Goal: Task Accomplishment & Management: Complete application form

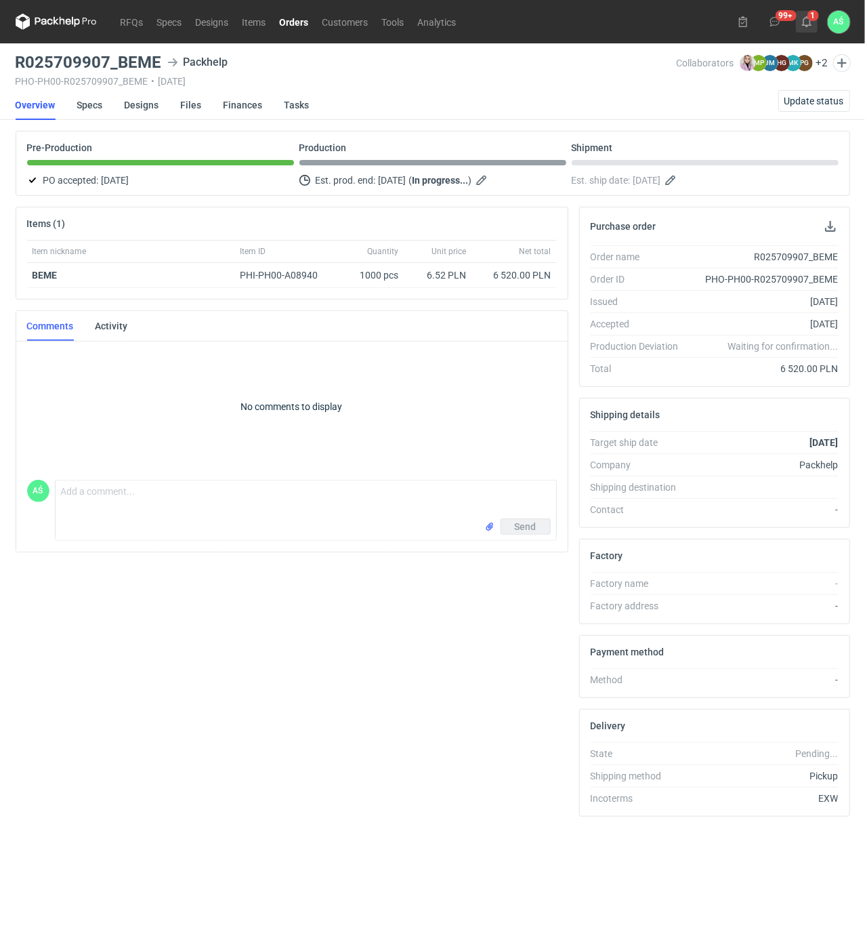
click at [805, 20] on icon at bounding box center [807, 21] width 11 height 11
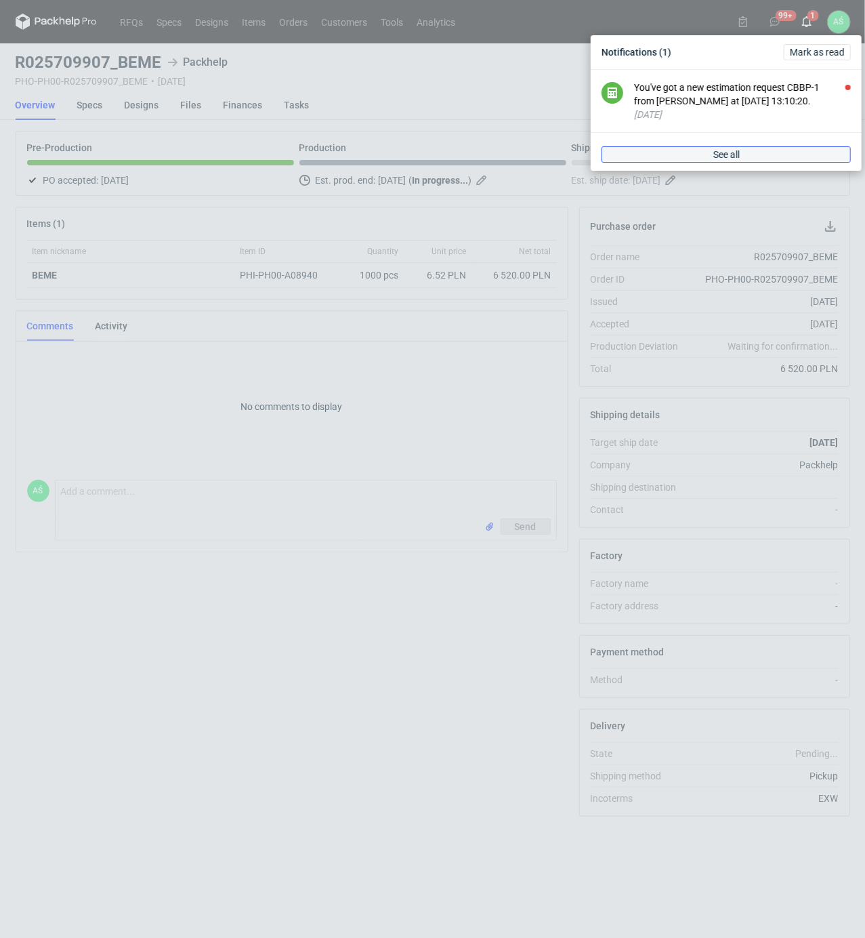
click at [732, 156] on span "See all" at bounding box center [727, 154] width 26 height 9
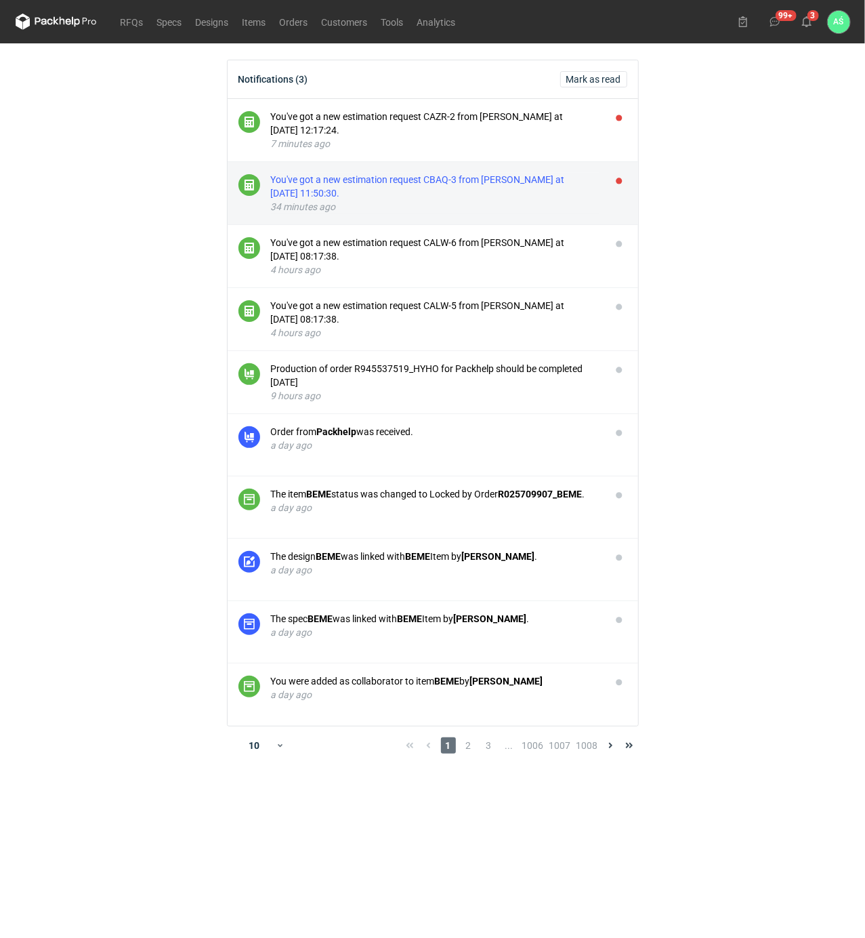
click at [531, 183] on div "You've got a new estimation request CBAQ-3 from [PERSON_NAME] at [DATE] 11:50:3…" at bounding box center [435, 186] width 329 height 27
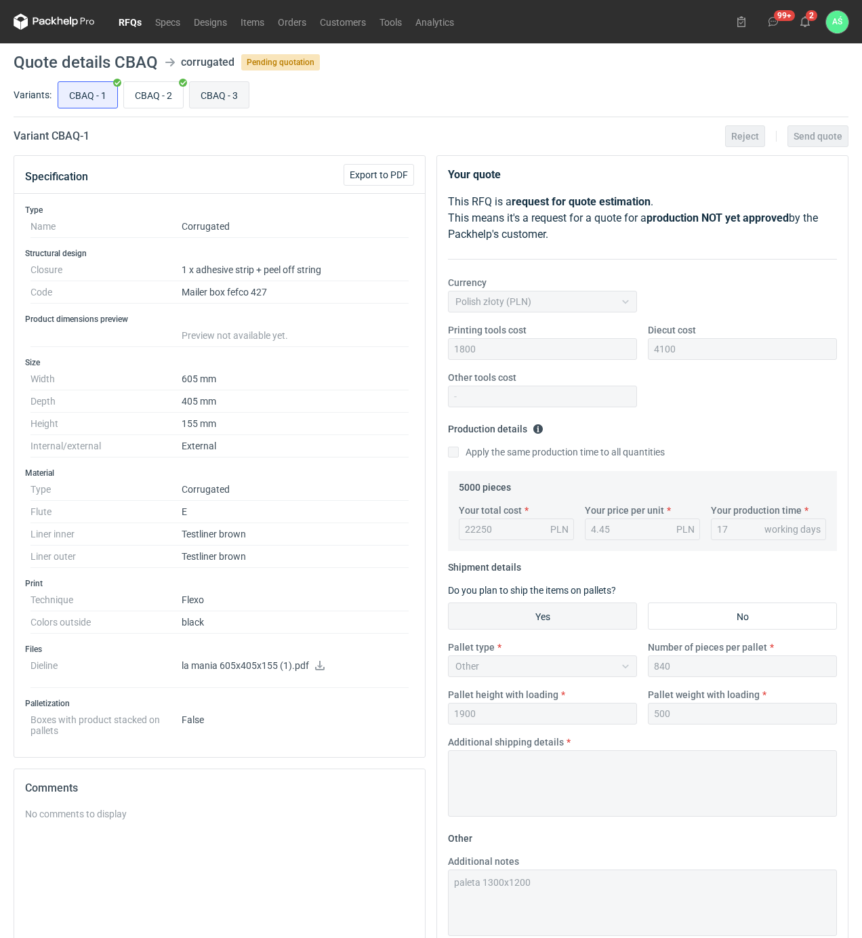
click at [218, 94] on input "CBAQ - 3" at bounding box center [219, 95] width 59 height 26
radio input "true"
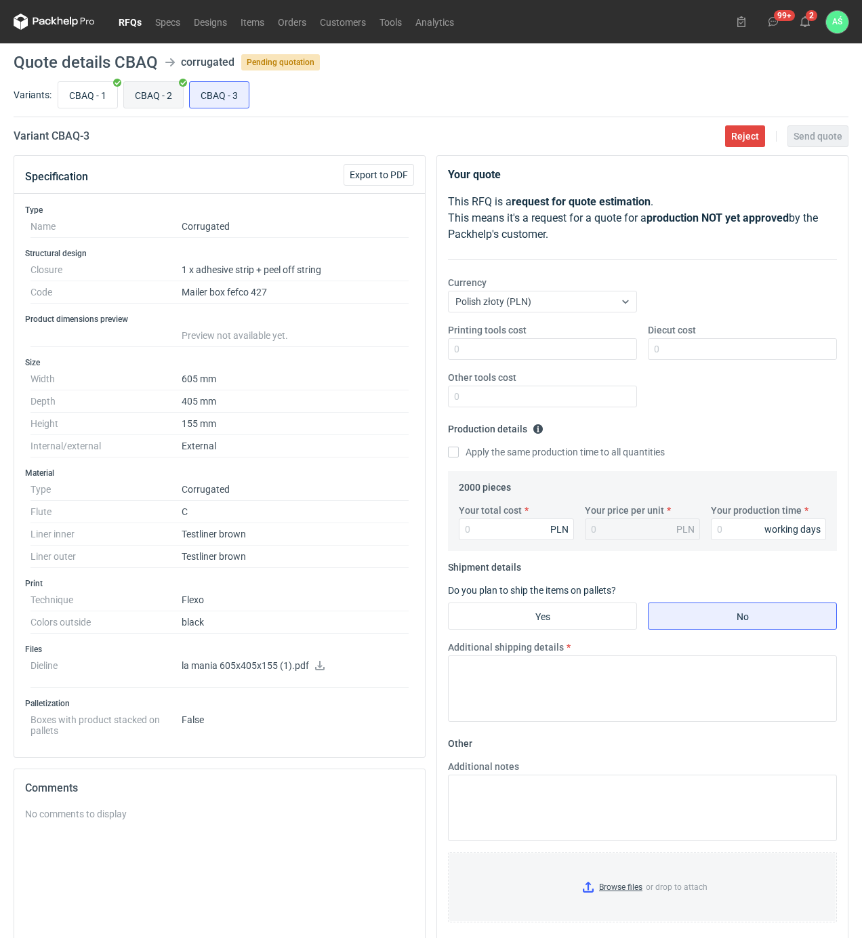
click at [158, 85] on input "CBAQ - 2" at bounding box center [153, 95] width 59 height 26
radio input "true"
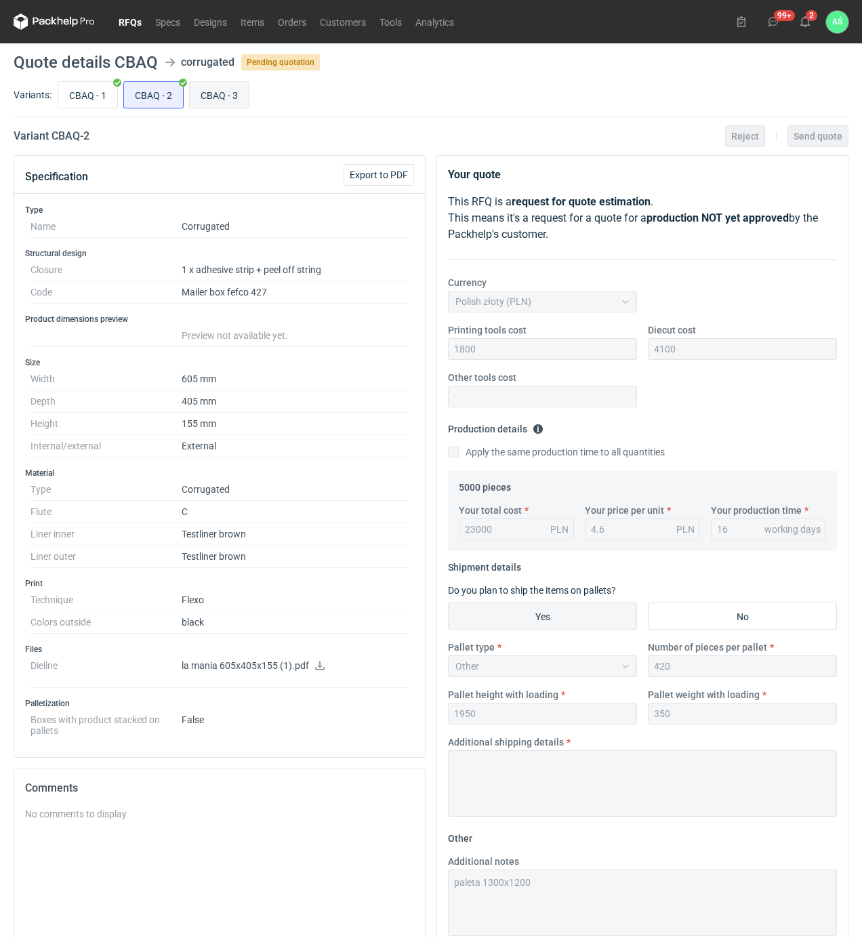
click at [202, 87] on input "CBAQ - 3" at bounding box center [219, 95] width 59 height 26
radio input "true"
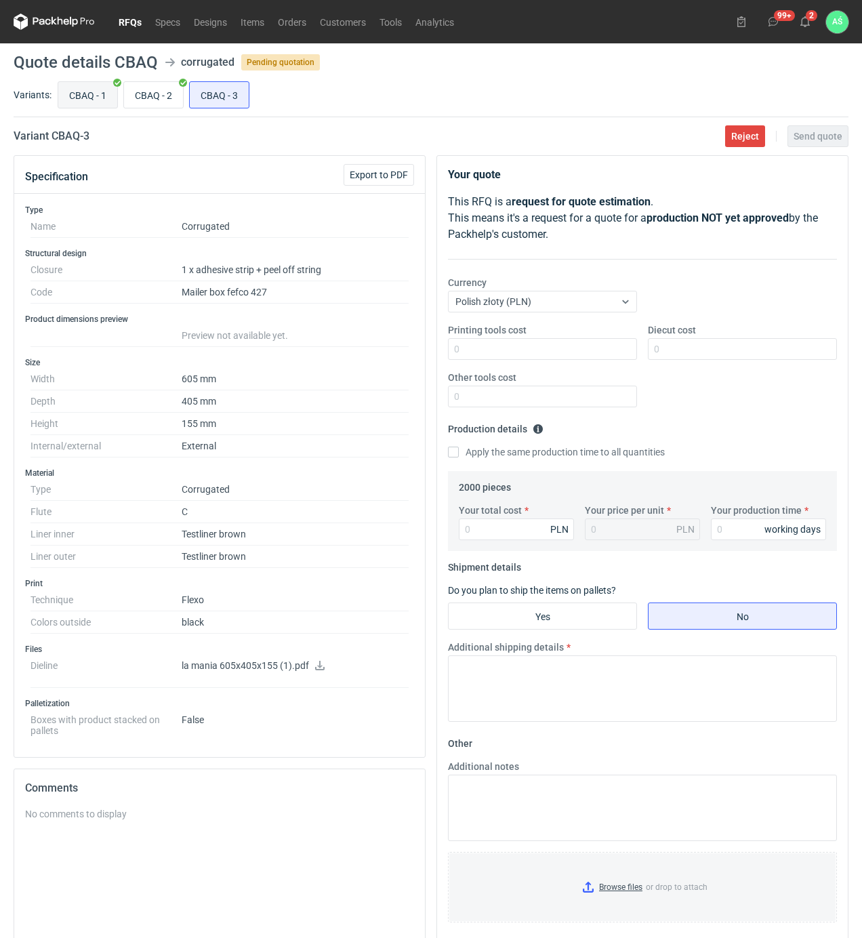
click at [93, 99] on input "CBAQ - 1" at bounding box center [87, 95] width 59 height 26
radio input "true"
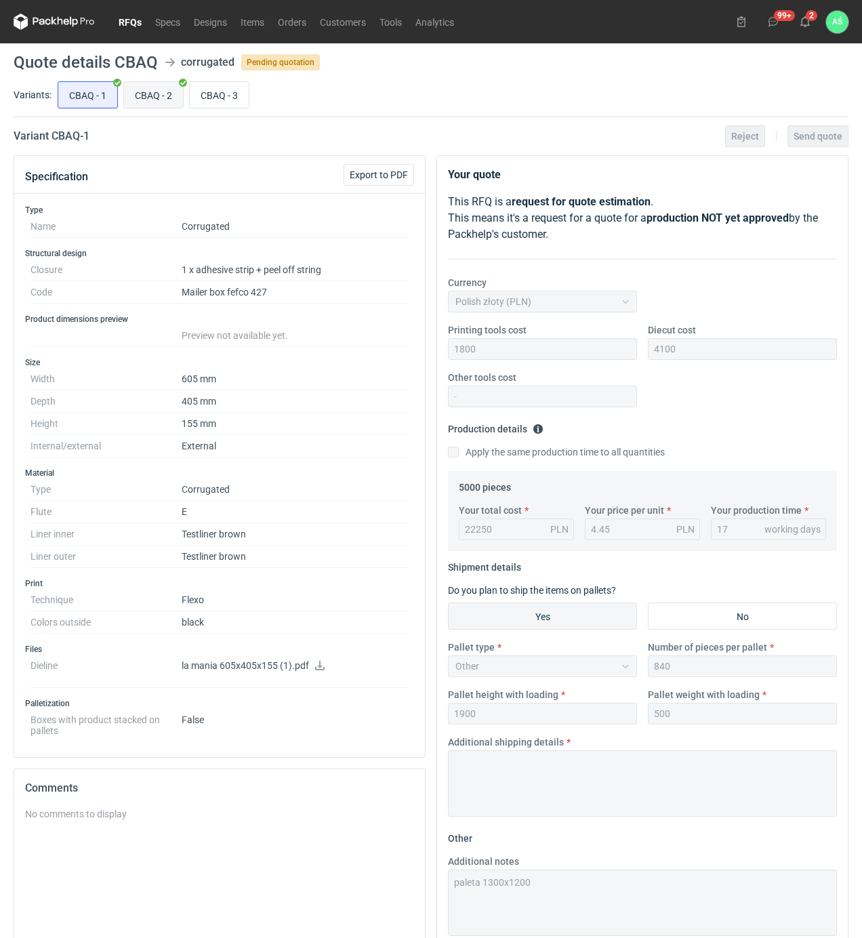
click at [141, 96] on input "CBAQ - 2" at bounding box center [153, 95] width 59 height 26
radio input "true"
click at [79, 85] on input "CBAQ - 1" at bounding box center [87, 95] width 59 height 26
radio input "true"
click at [172, 96] on input "CBAQ - 2" at bounding box center [153, 95] width 59 height 26
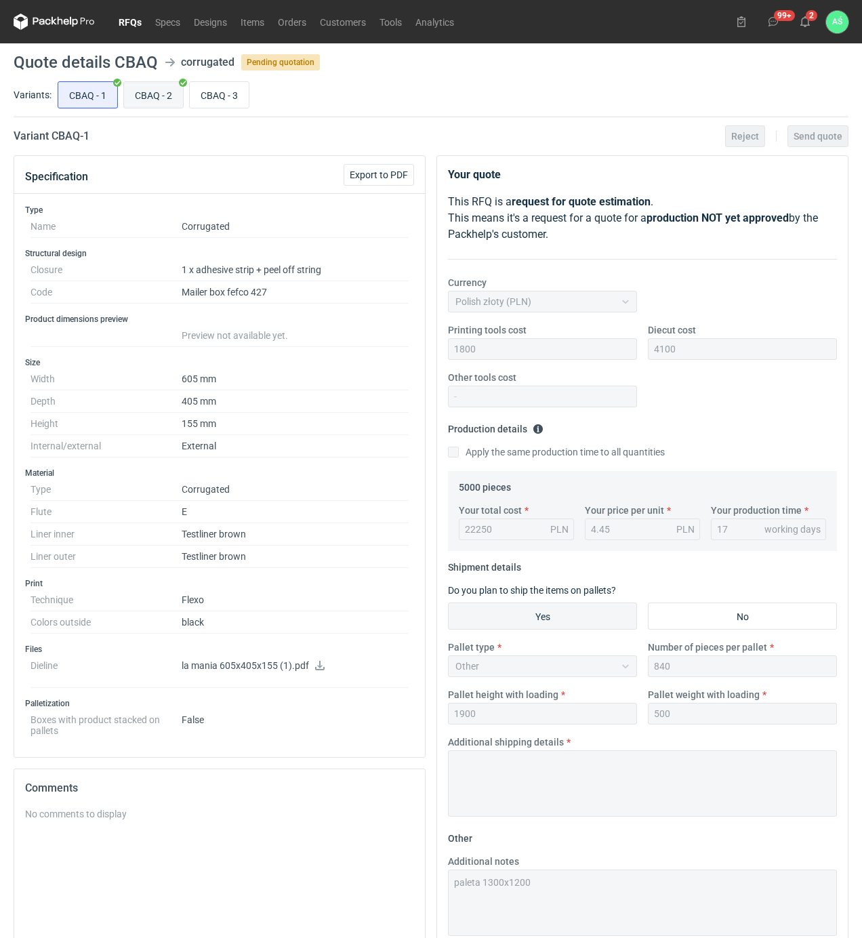
radio input "true"
click at [207, 95] on input "CBAQ - 3" at bounding box center [219, 95] width 59 height 26
radio input "true"
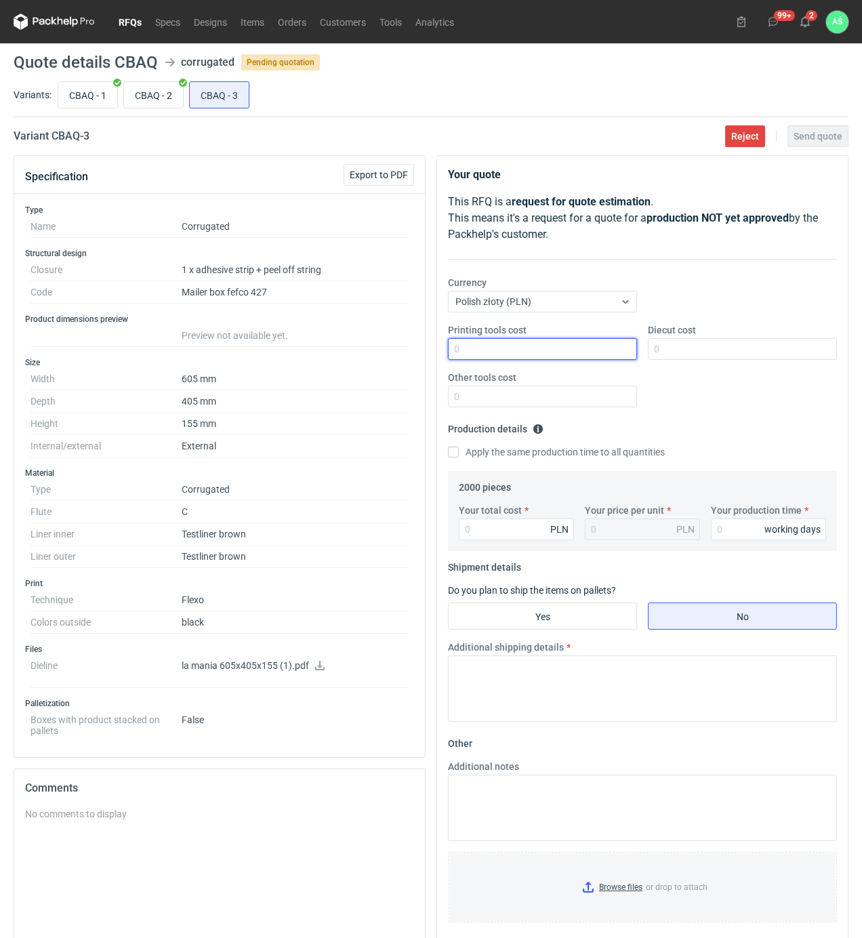
click at [542, 355] on input "Printing tools cost" at bounding box center [542, 349] width 189 height 22
type input "4100"
type input "1800"
click at [537, 355] on input "4100" at bounding box center [542, 349] width 189 height 22
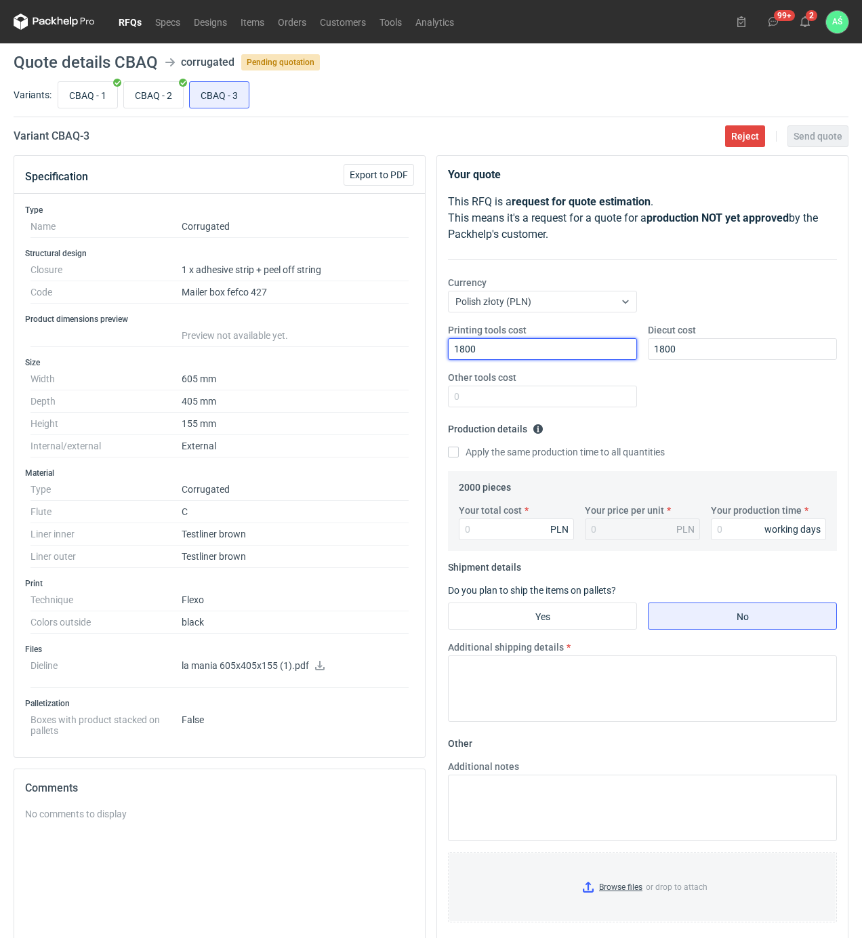
type input "1800"
type input "1"
type input "4100"
click at [502, 531] on input "Your total cost" at bounding box center [516, 529] width 115 height 22
type input "9560"
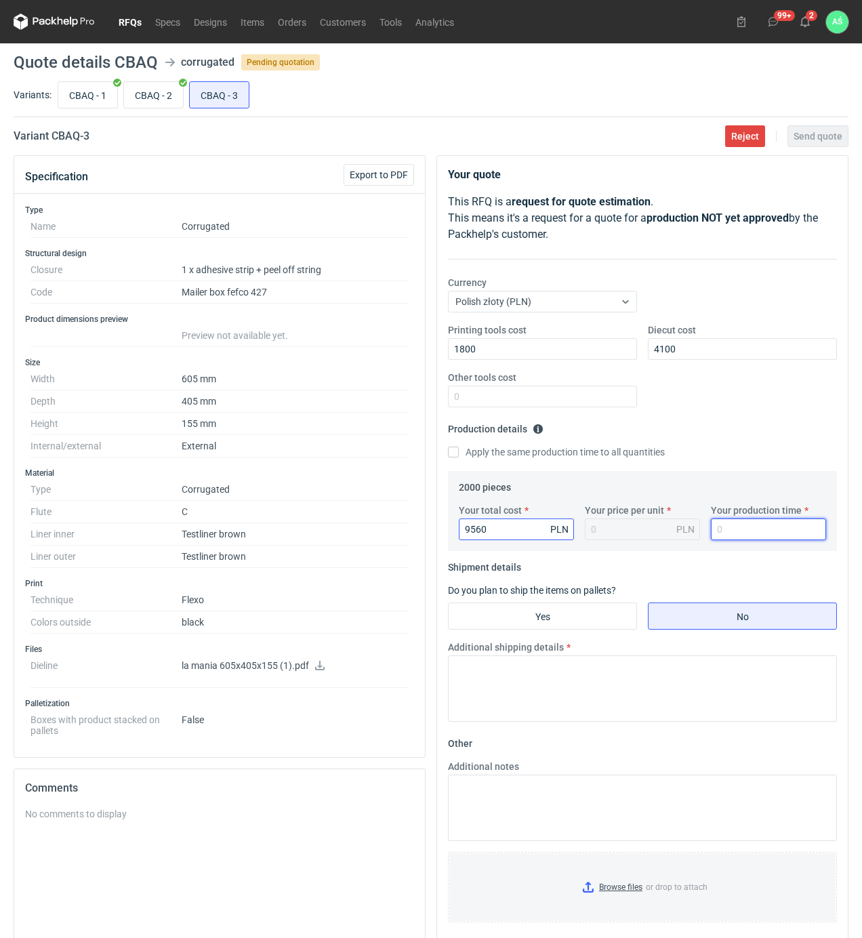
type input "4.78"
type input "15"
click at [155, 103] on input "CBAQ - 2" at bounding box center [153, 95] width 59 height 26
radio input "true"
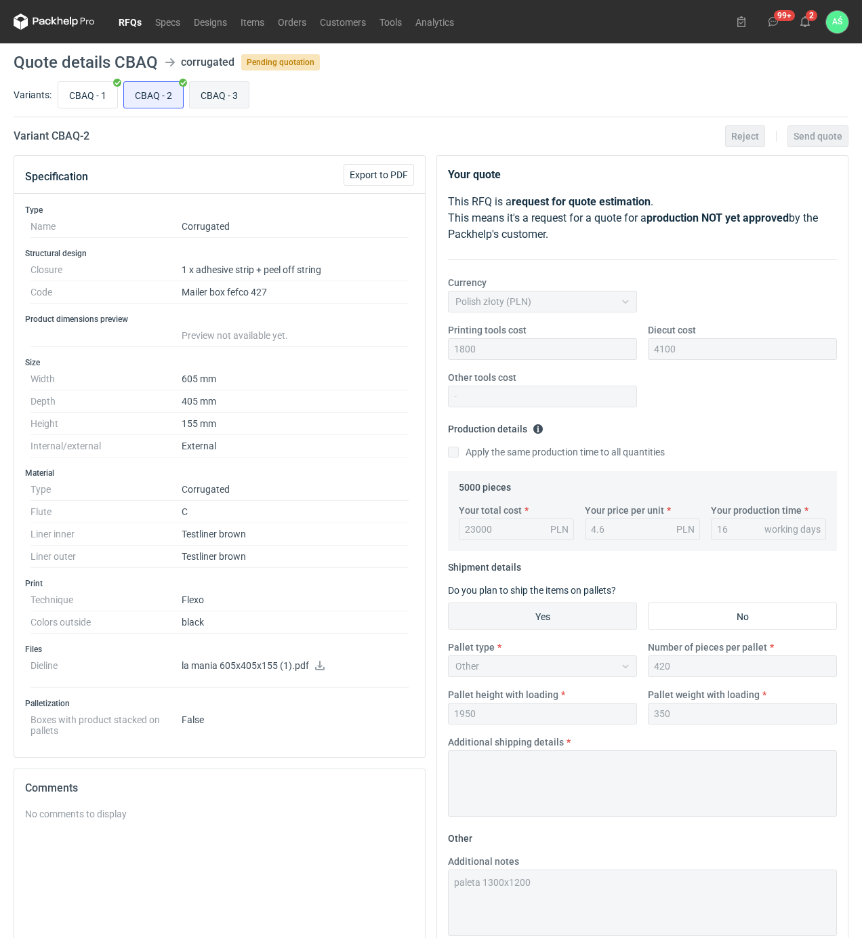
click at [201, 94] on input "CBAQ - 3" at bounding box center [219, 95] width 59 height 26
radio input "true"
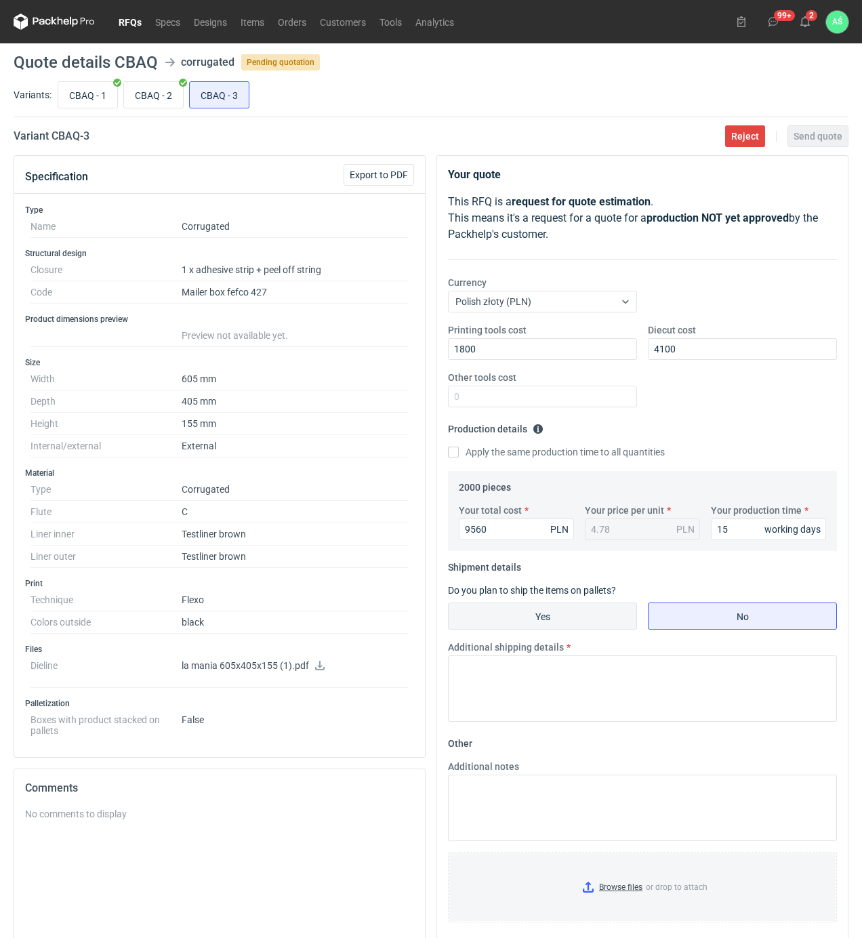
click at [573, 614] on input "Yes" at bounding box center [543, 616] width 188 height 26
radio input "true"
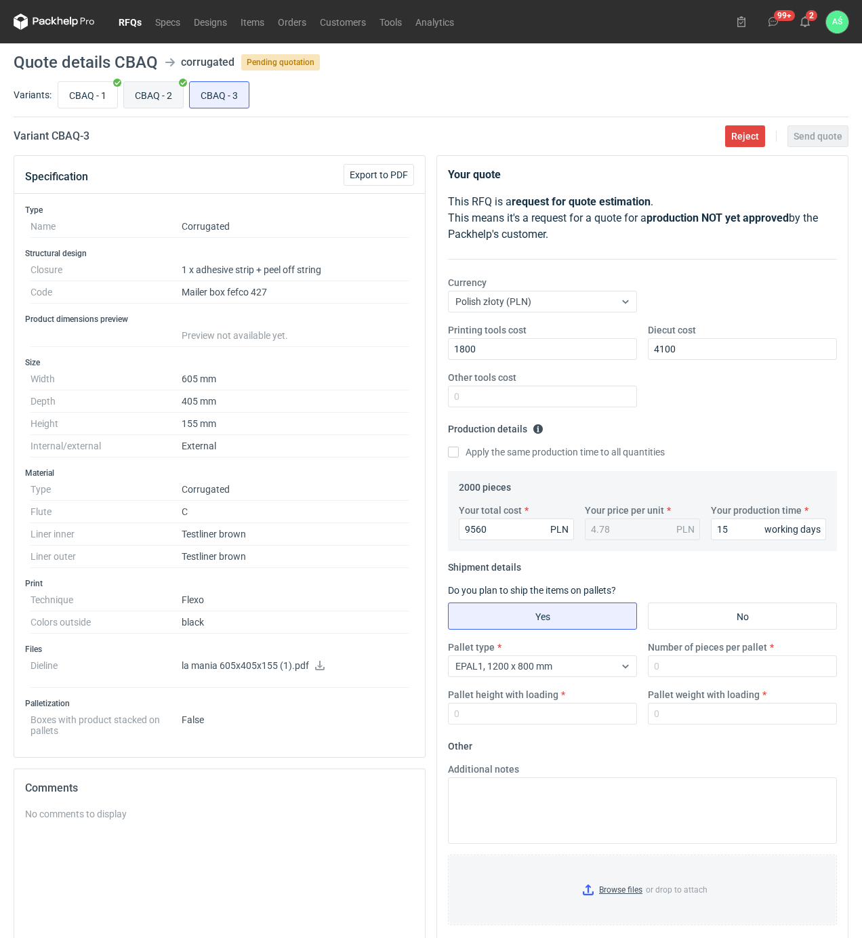
click at [167, 99] on input "CBAQ - 2" at bounding box center [153, 95] width 59 height 26
radio input "true"
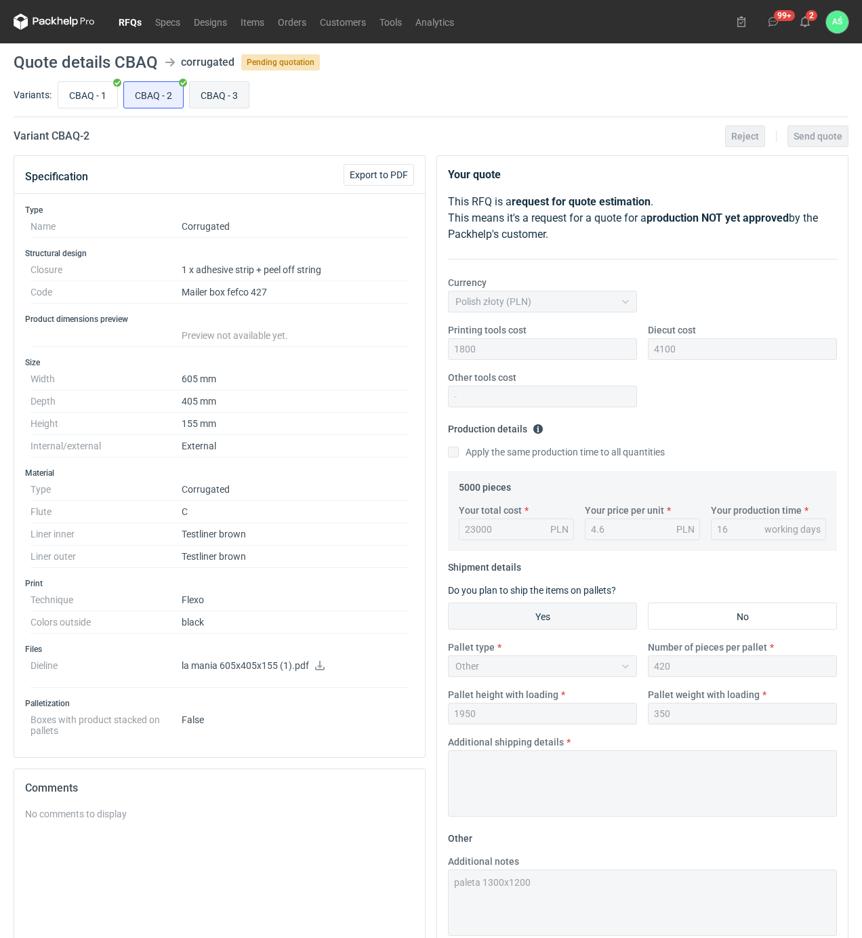
click at [221, 96] on input "CBAQ - 3" at bounding box center [219, 95] width 59 height 26
radio input "true"
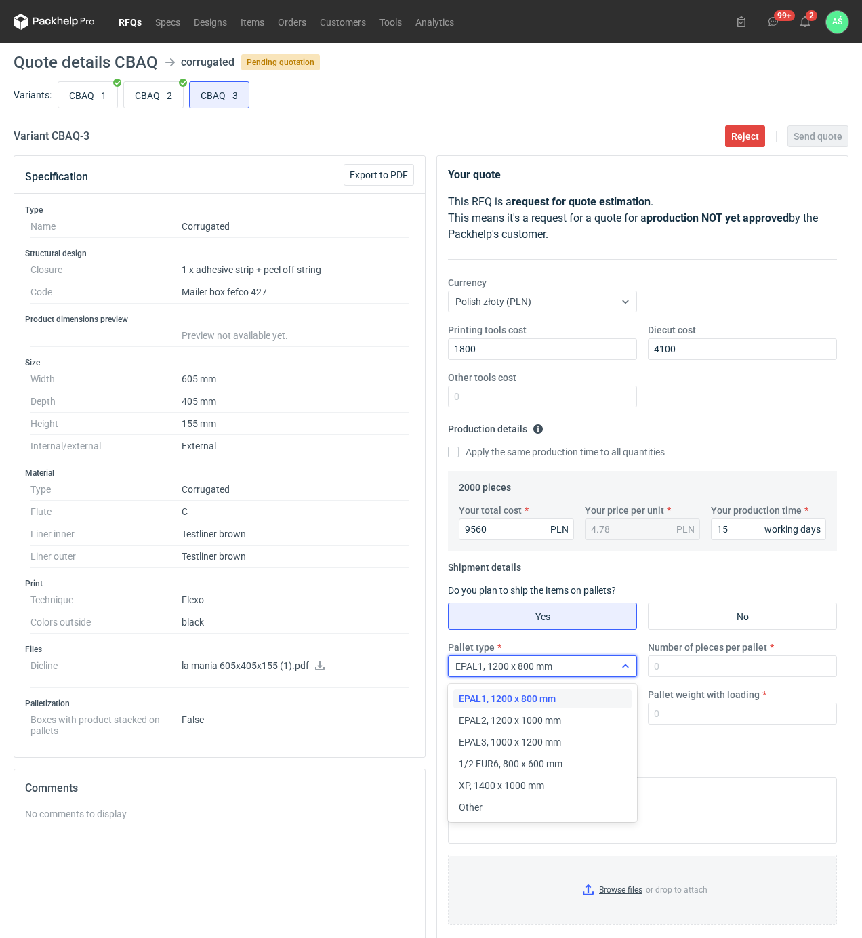
click at [619, 667] on div at bounding box center [626, 666] width 22 height 11
click at [501, 808] on div "Other" at bounding box center [542, 807] width 167 height 14
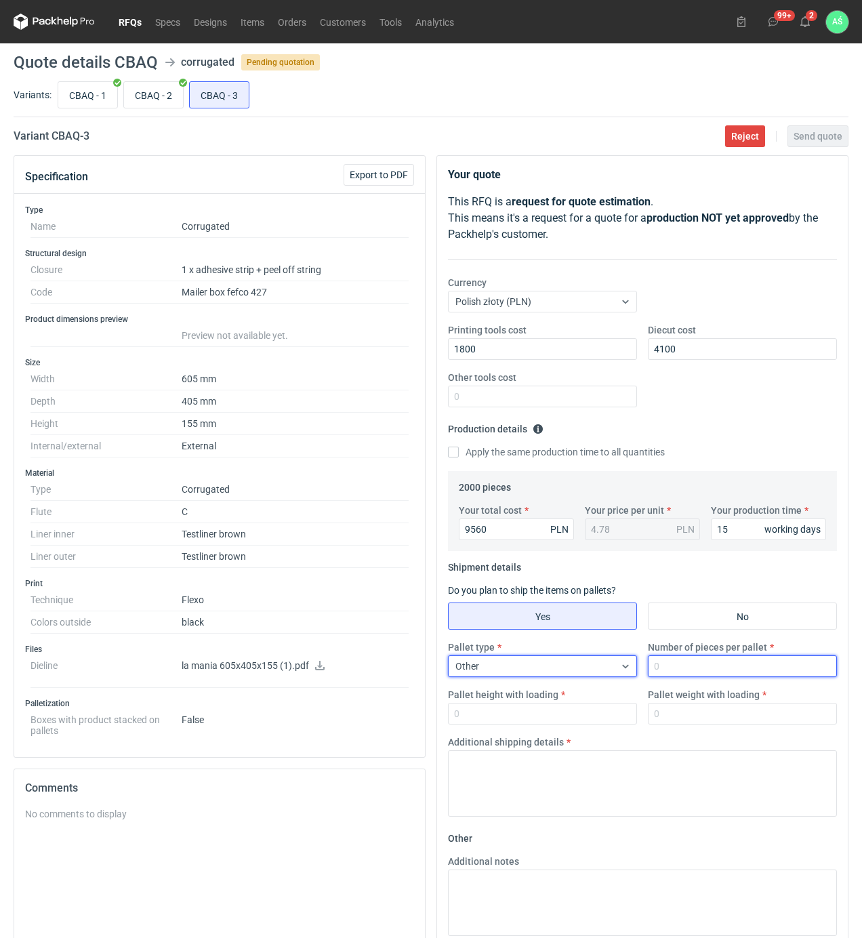
click at [700, 672] on input "Number of pieces per pallet" at bounding box center [742, 666] width 189 height 22
type input "400"
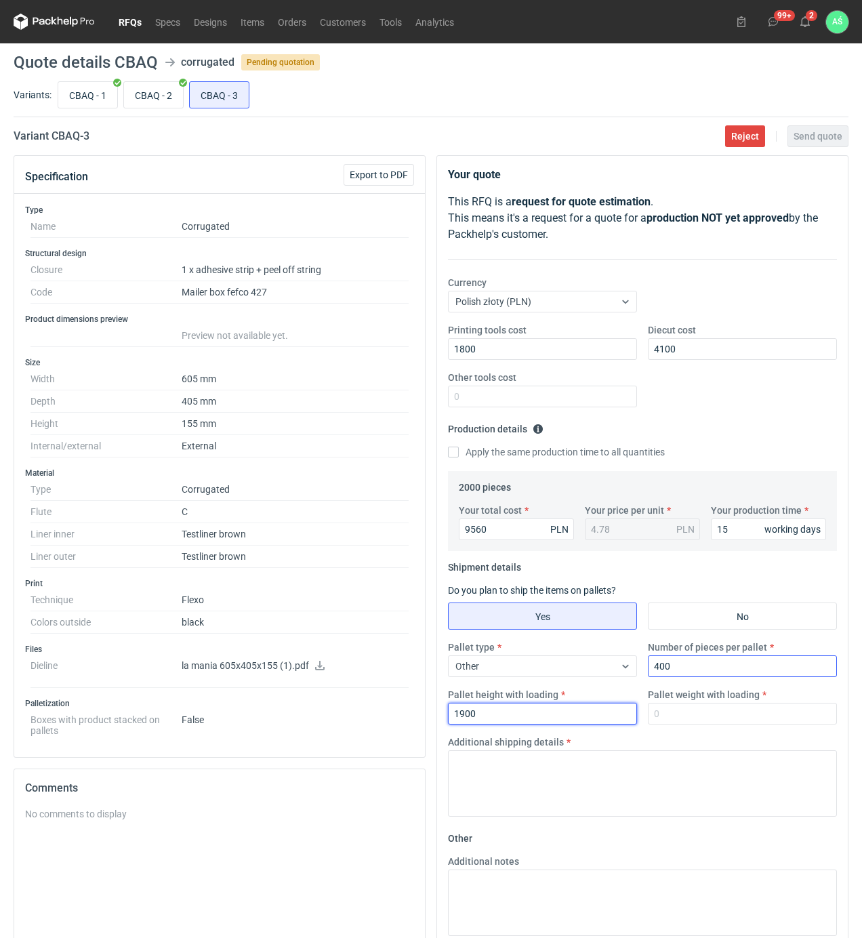
type input "1900"
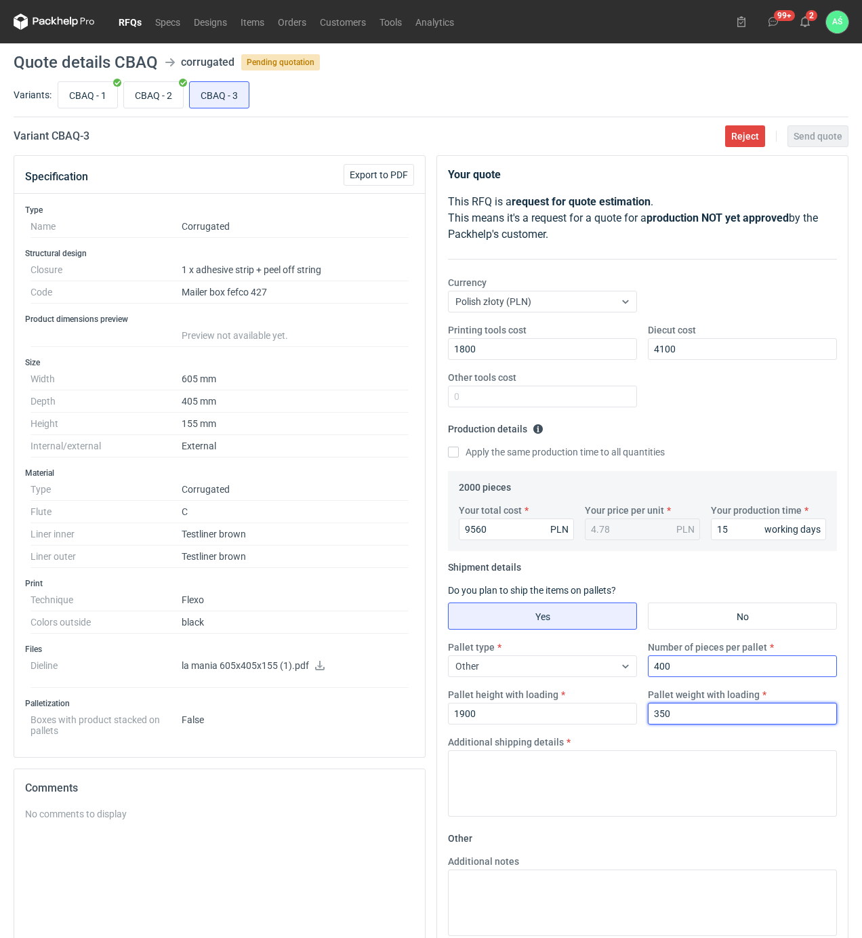
type input "350"
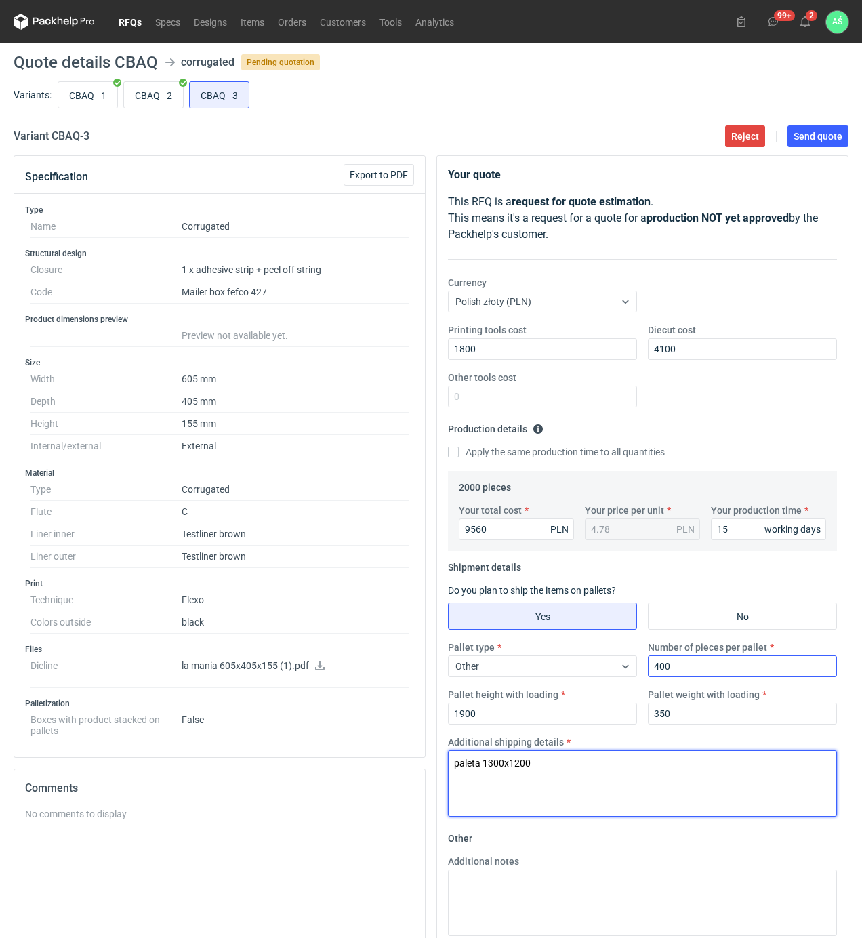
type textarea "paleta 1300x1200"
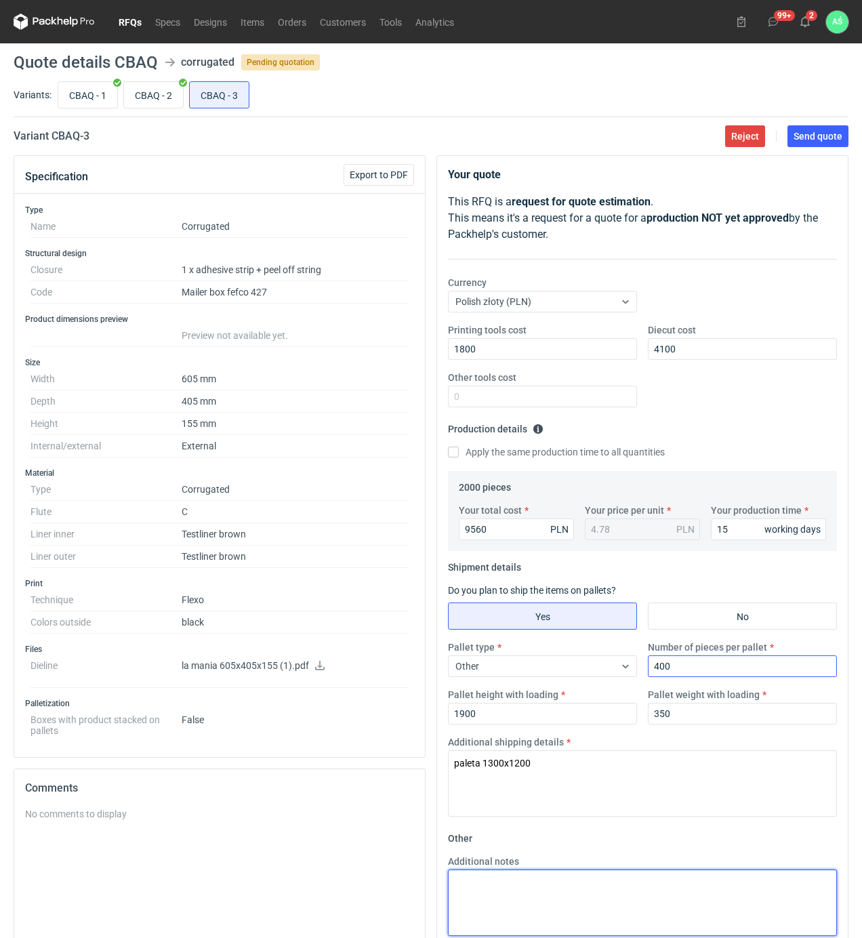
paste textarea "paleta 1300x1200"
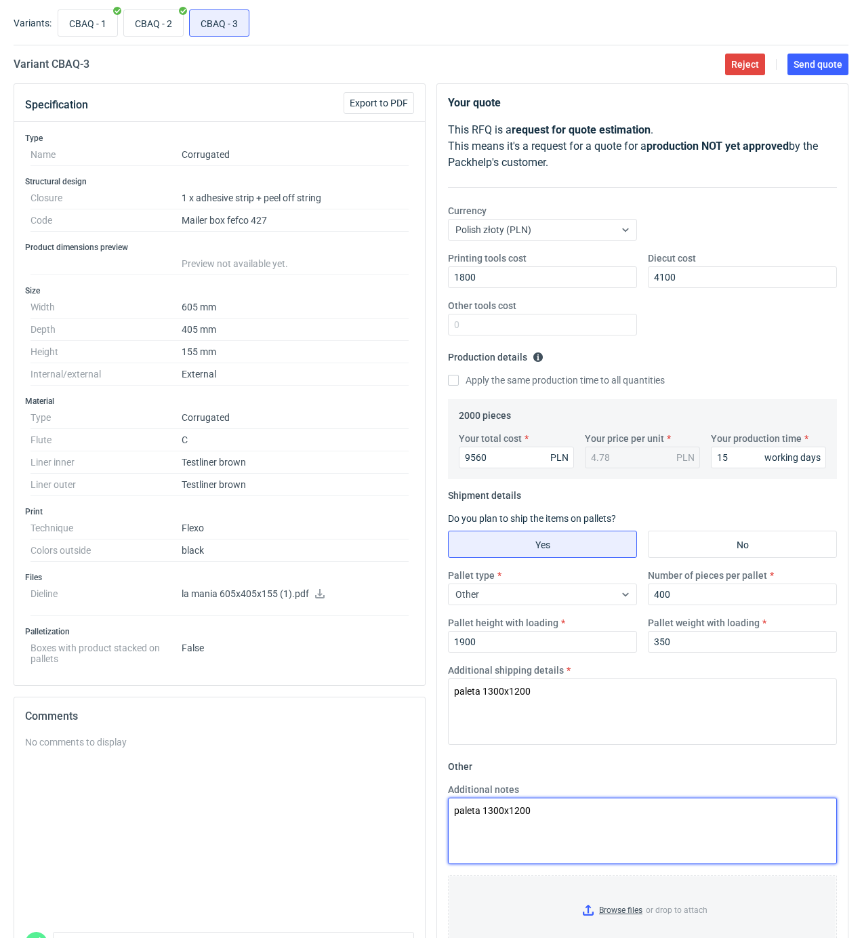
scroll to position [161, 0]
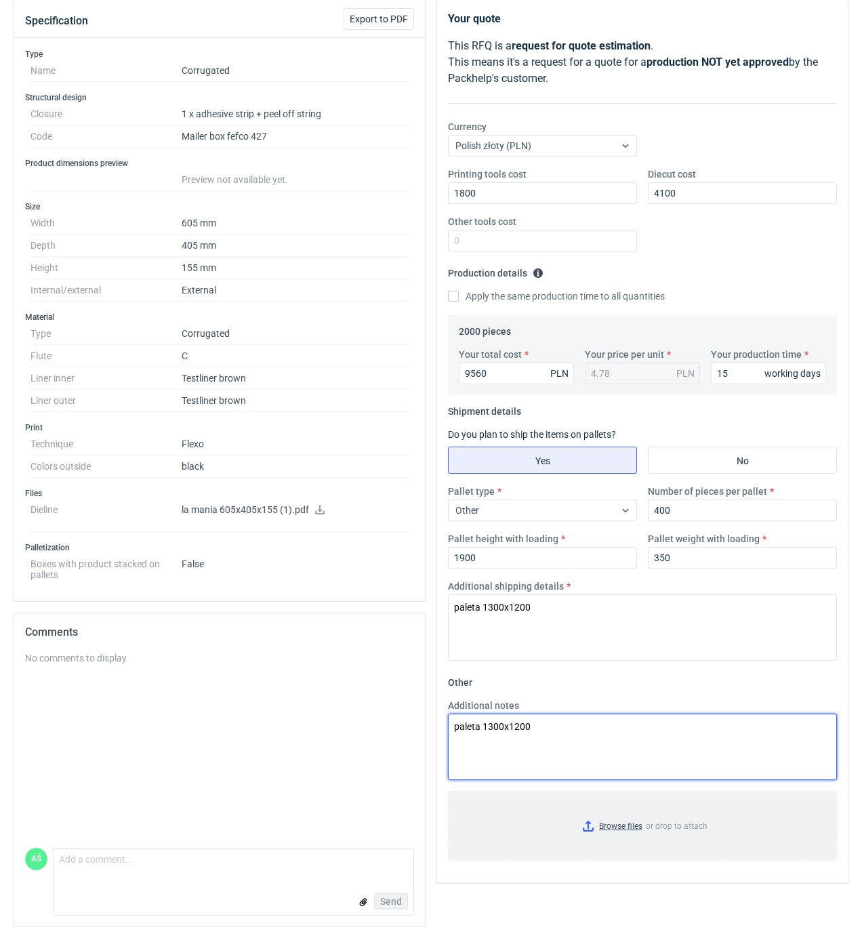
type textarea "paleta 1300x1200"
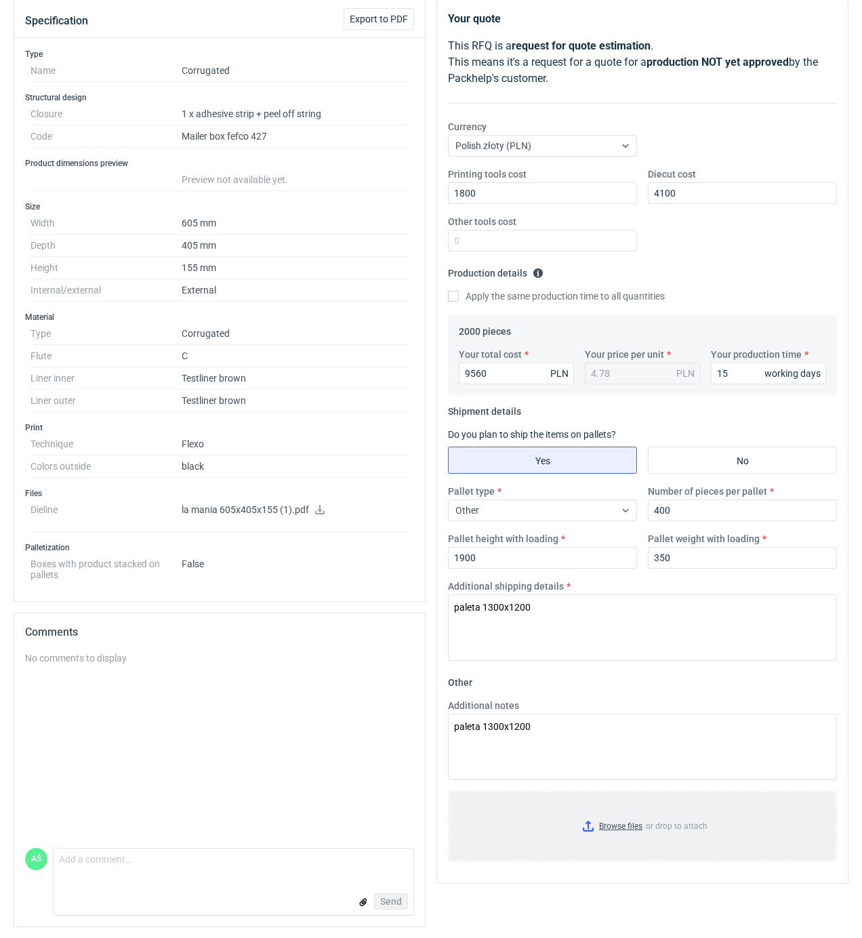
click at [613, 827] on input "Browse files or drop to attach" at bounding box center [642, 826] width 386 height 68
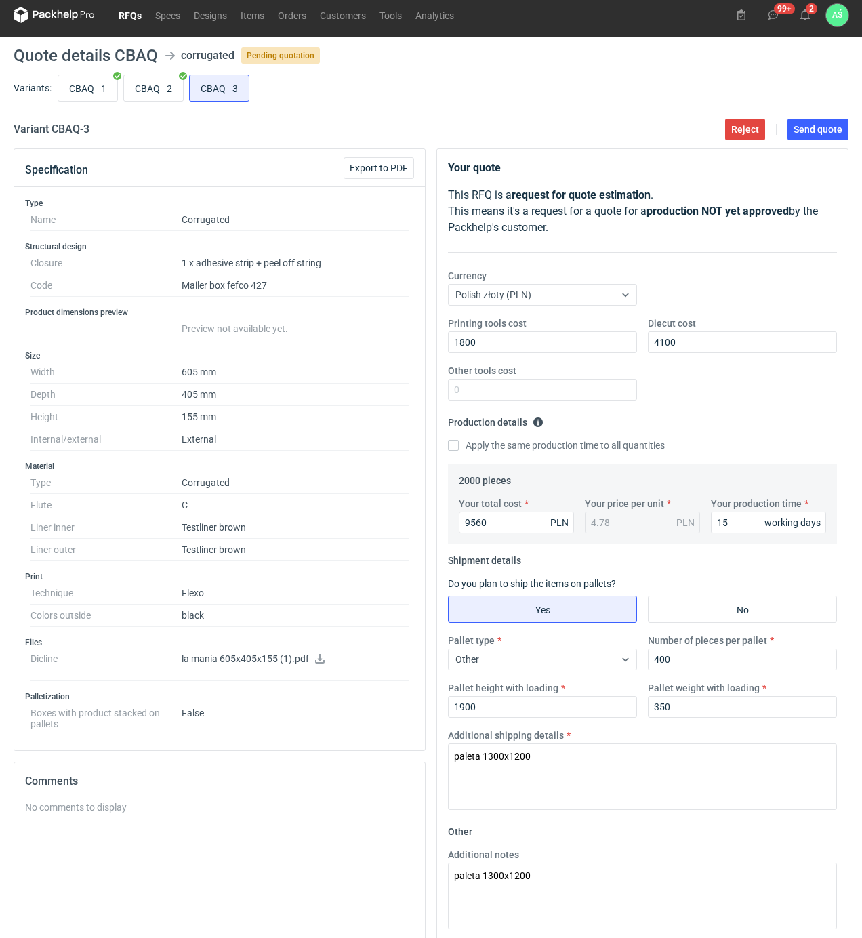
scroll to position [0, 0]
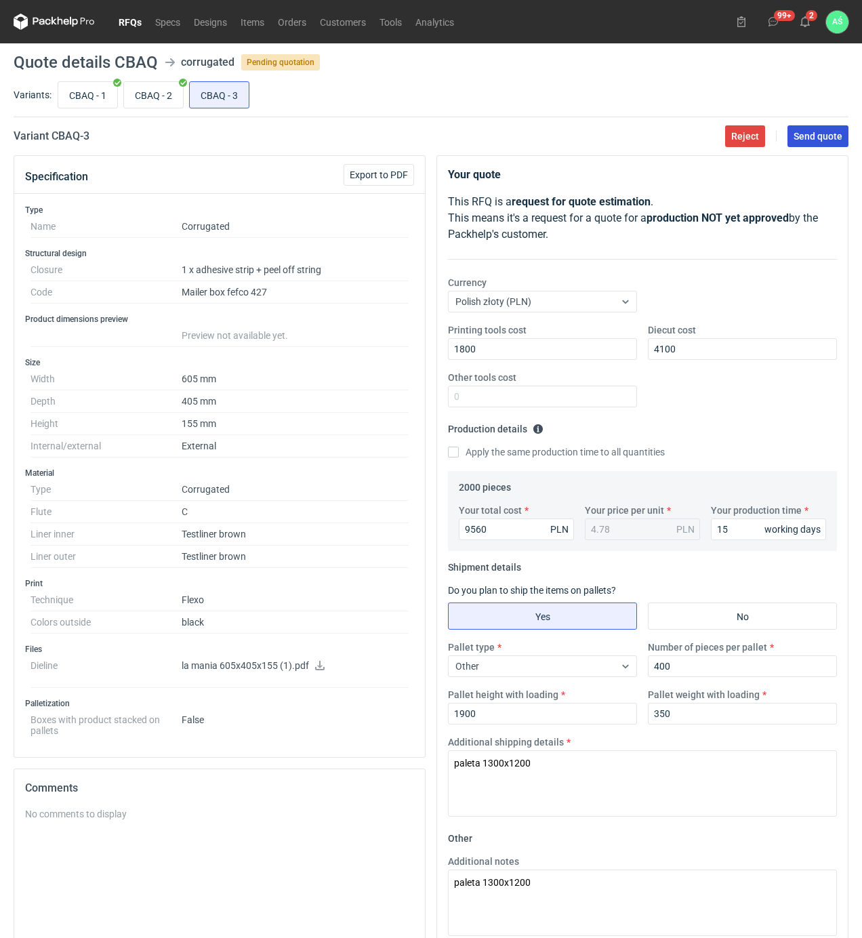
click at [823, 142] on button "Send quote" at bounding box center [817, 136] width 61 height 22
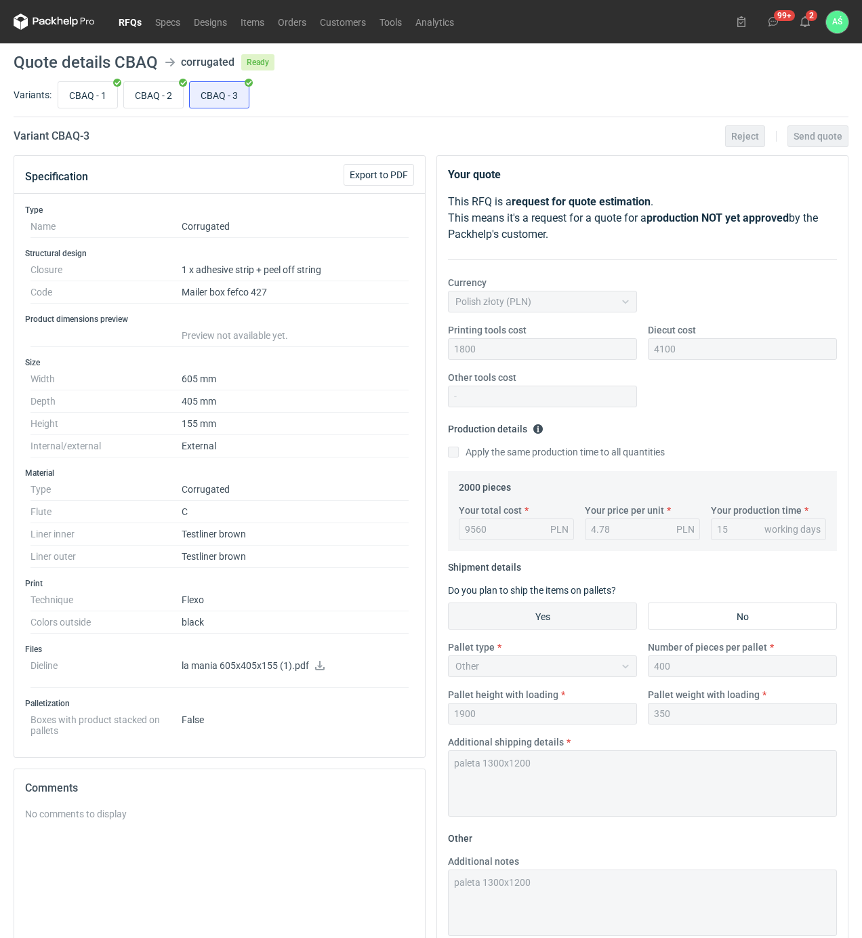
click at [492, 85] on div "CBAQ - 1 CBAQ - 2 CBAQ - 3" at bounding box center [451, 95] width 793 height 33
click at [809, 20] on icon at bounding box center [805, 21] width 11 height 11
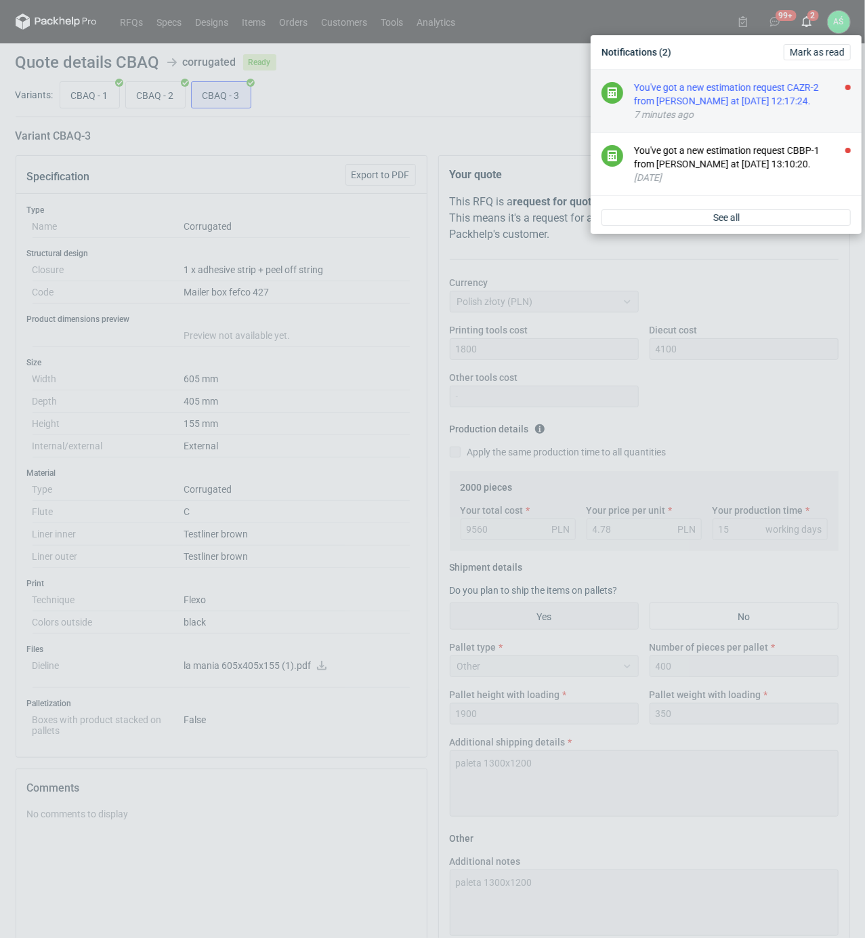
click at [787, 104] on div "You've got a new estimation request CAZR-2 from [PERSON_NAME] at [DATE] 12:17:2…" at bounding box center [742, 94] width 217 height 27
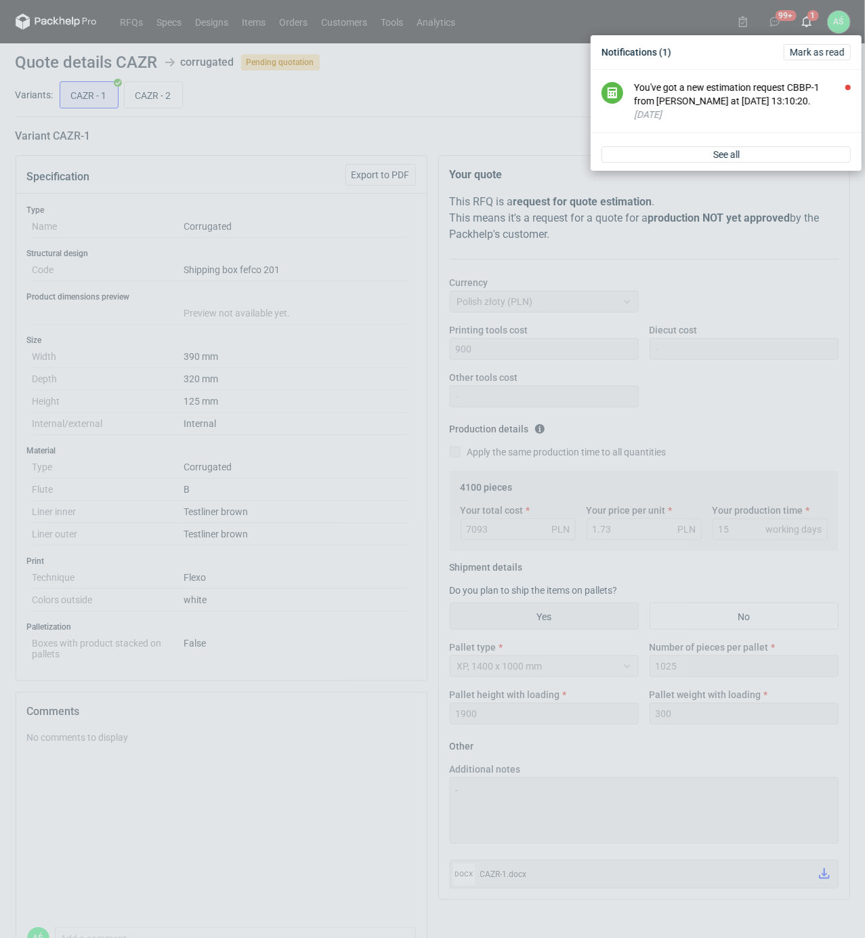
click at [274, 142] on div "Notifications (1) [PERSON_NAME] as read You've got a new estimation request CBB…" at bounding box center [432, 469] width 865 height 938
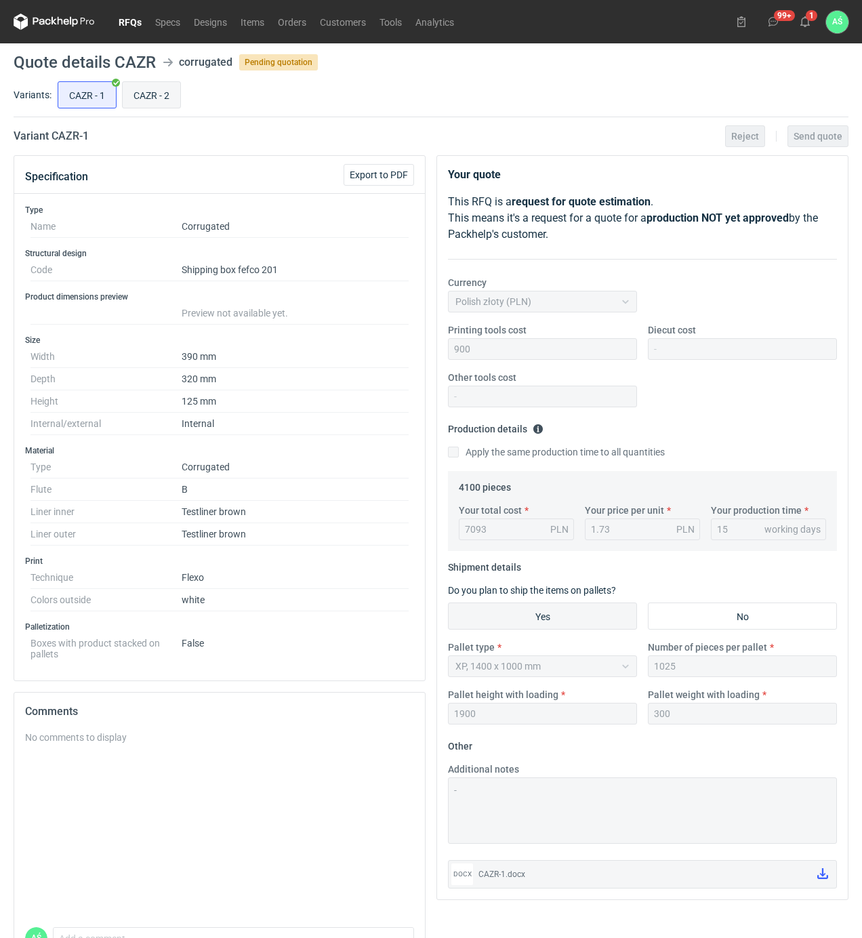
click at [138, 103] on input "CAZR - 2" at bounding box center [152, 95] width 58 height 26
radio input "true"
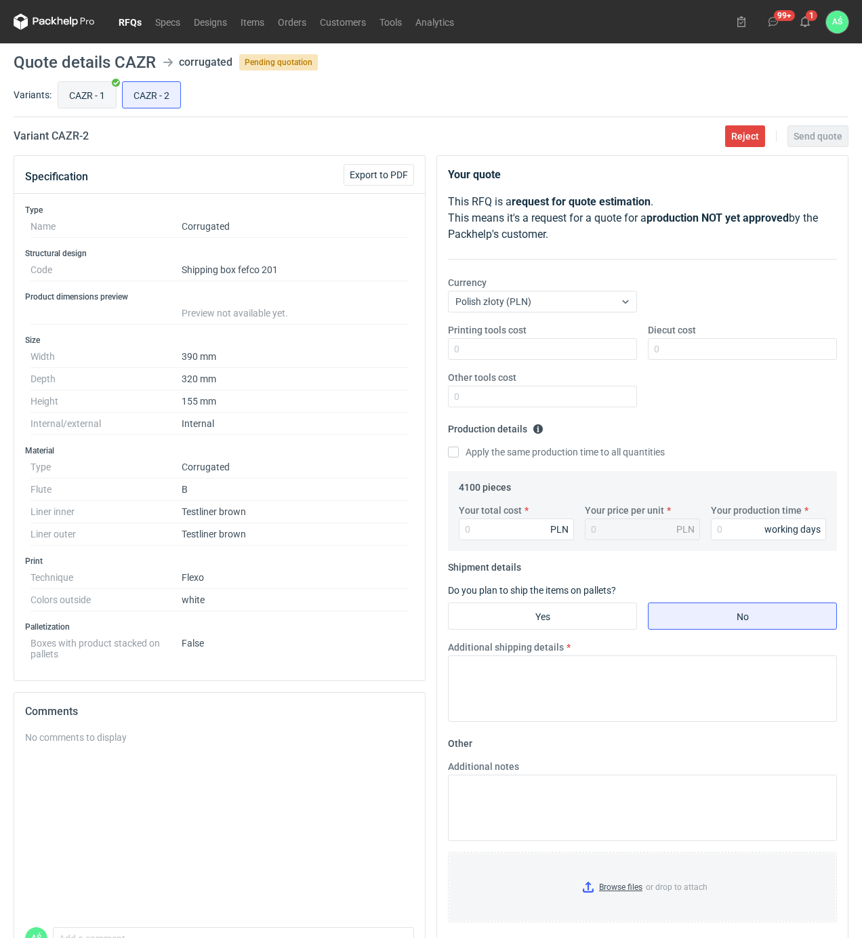
click at [92, 98] on input "CAZR - 1" at bounding box center [87, 95] width 58 height 26
radio input "true"
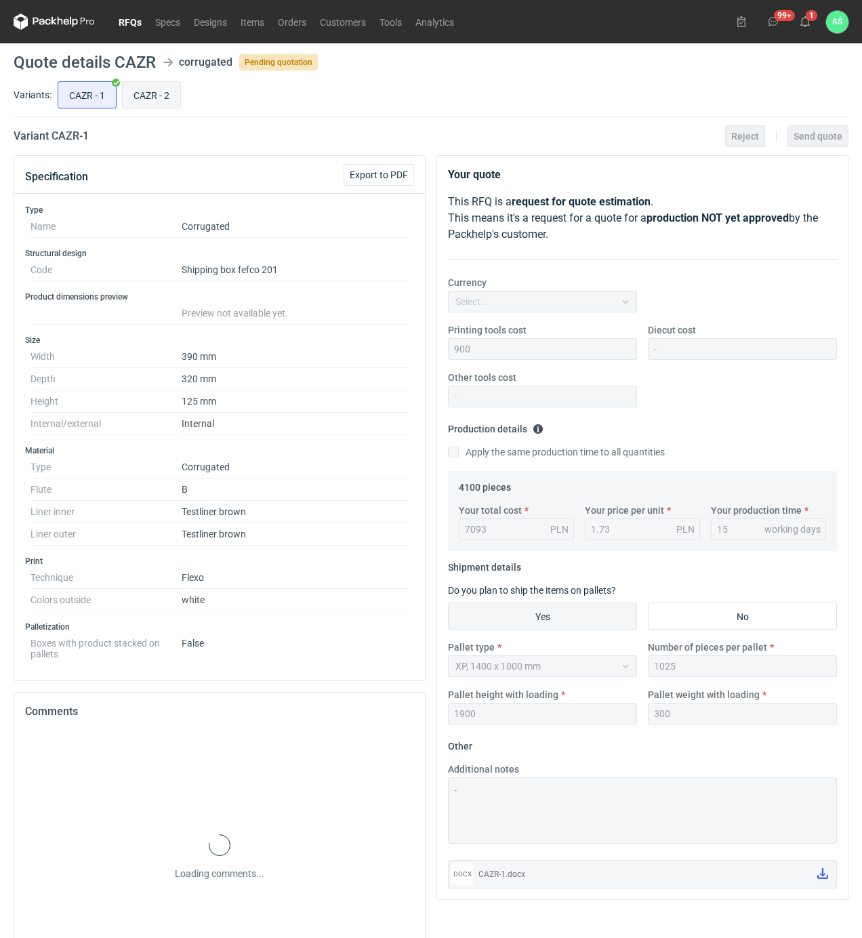
click at [156, 93] on input "CAZR - 2" at bounding box center [152, 95] width 58 height 26
radio input "true"
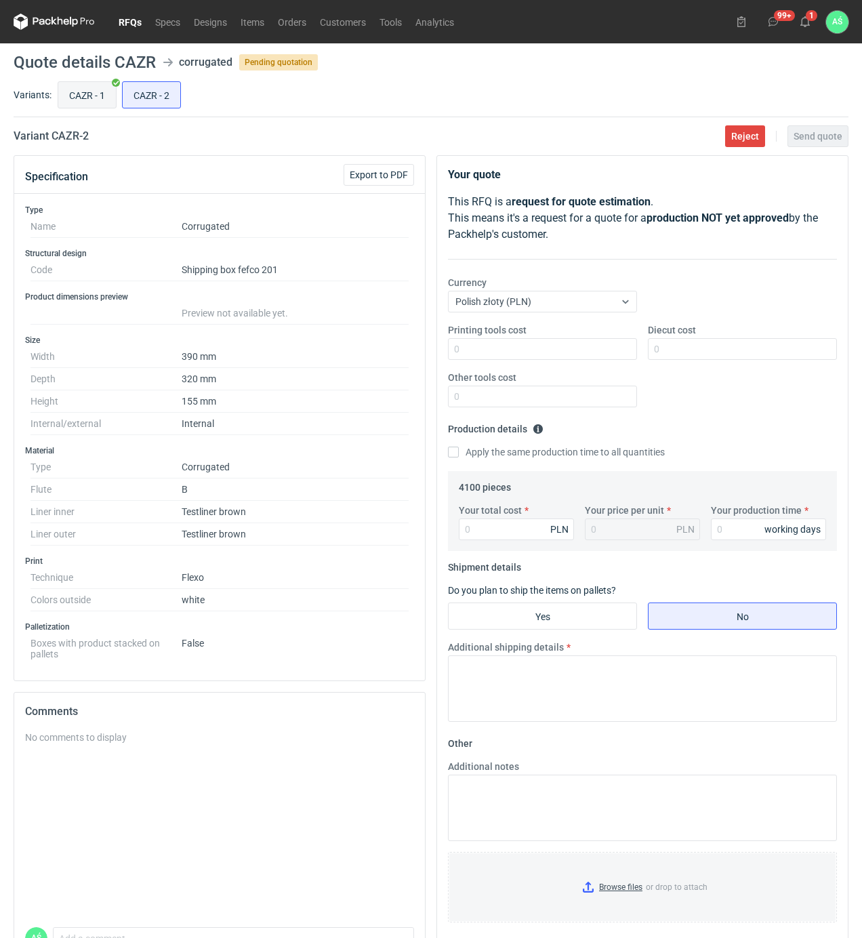
click at [98, 92] on input "CAZR - 1" at bounding box center [87, 95] width 58 height 26
radio input "true"
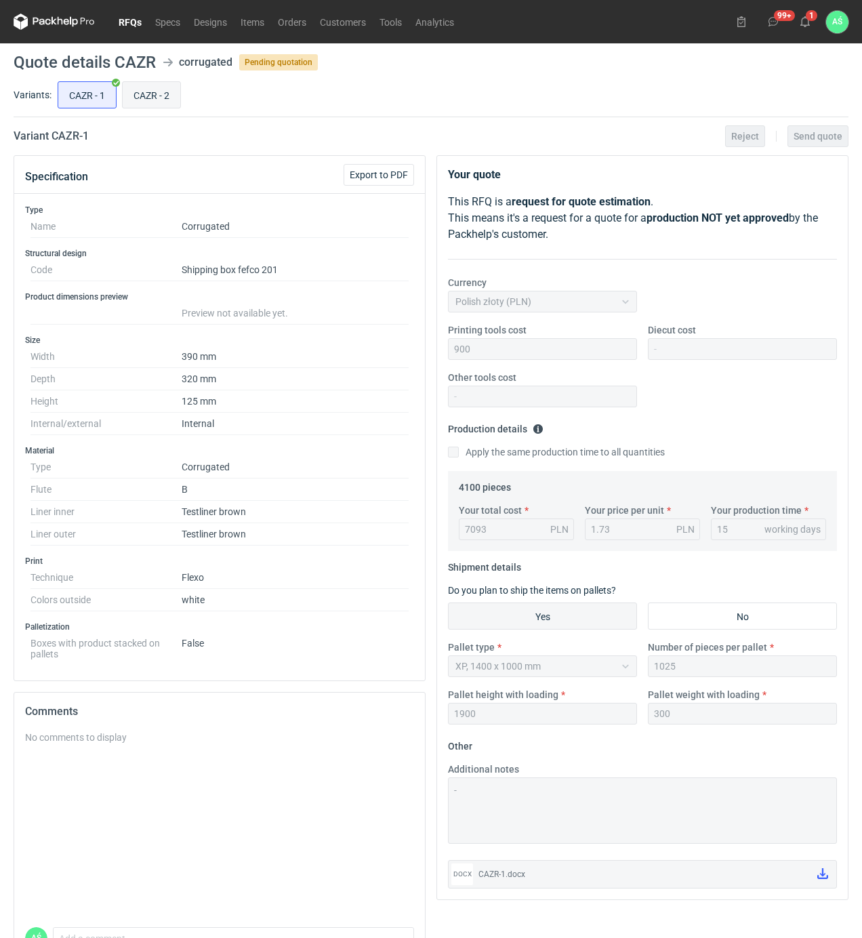
click at [154, 98] on input "CAZR - 2" at bounding box center [152, 95] width 58 height 26
radio input "true"
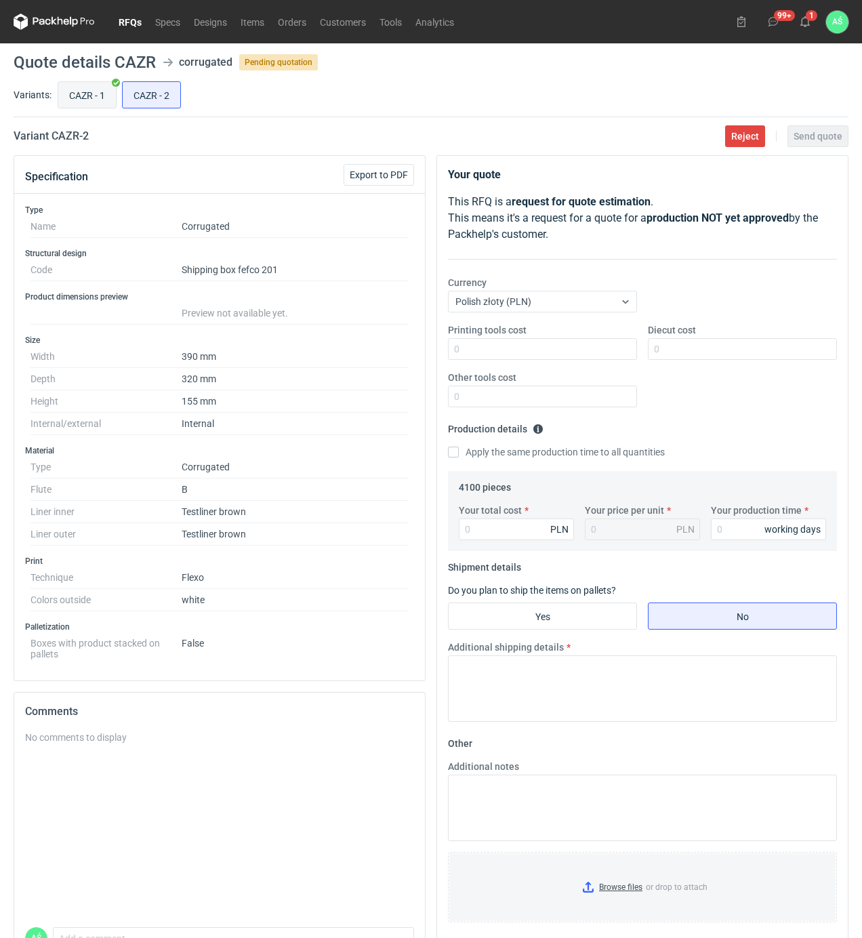
click at [96, 102] on input "CAZR - 1" at bounding box center [87, 95] width 58 height 26
radio input "true"
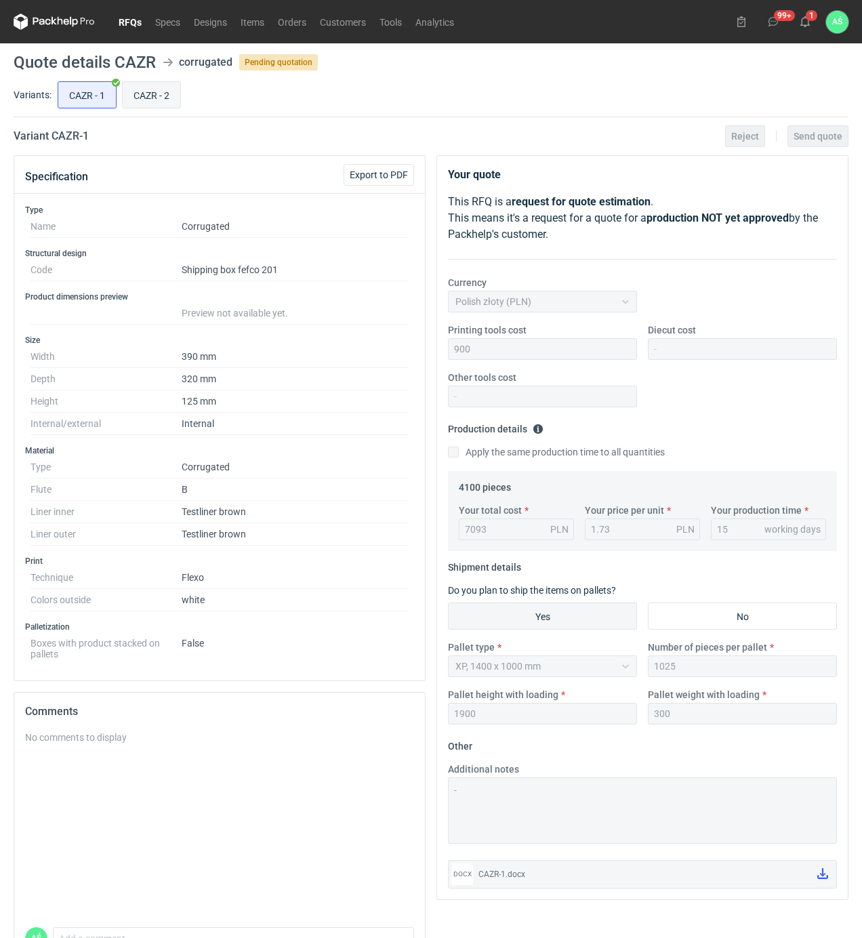
click at [126, 101] on input "CAZR - 2" at bounding box center [152, 95] width 58 height 26
radio input "true"
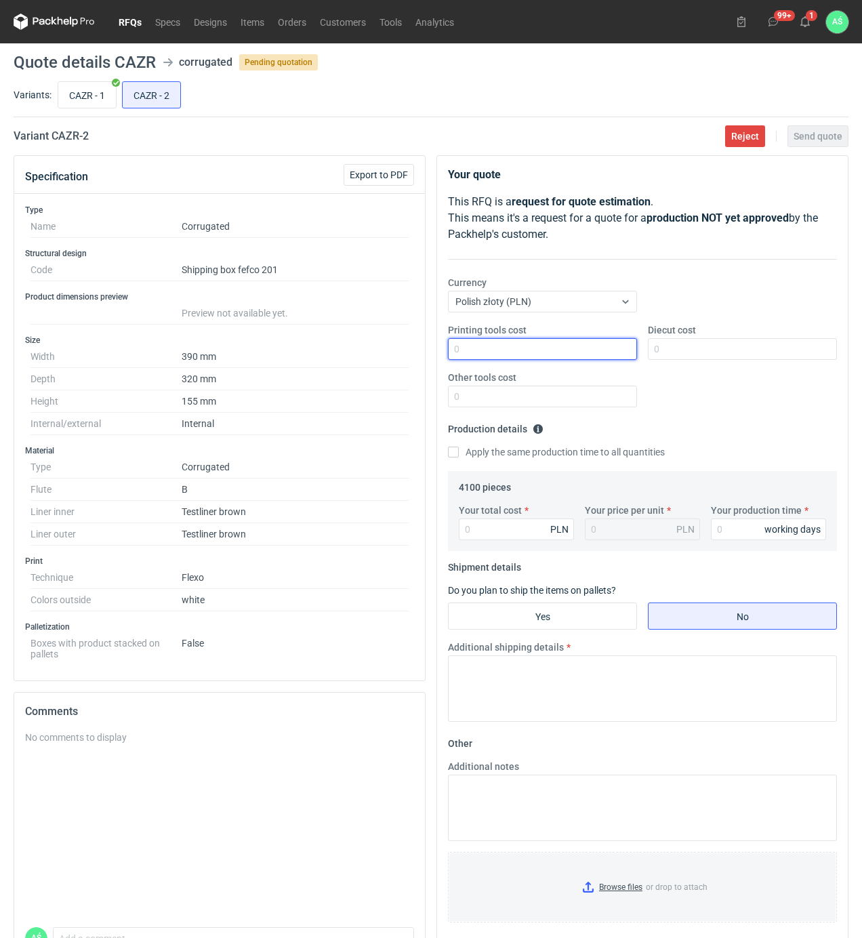
drag, startPoint x: 594, startPoint y: 350, endPoint x: 587, endPoint y: 350, distance: 6.8
click at [594, 350] on input "Printing tools cost" at bounding box center [542, 349] width 189 height 22
type input "950"
type input "7380"
type input "1.8"
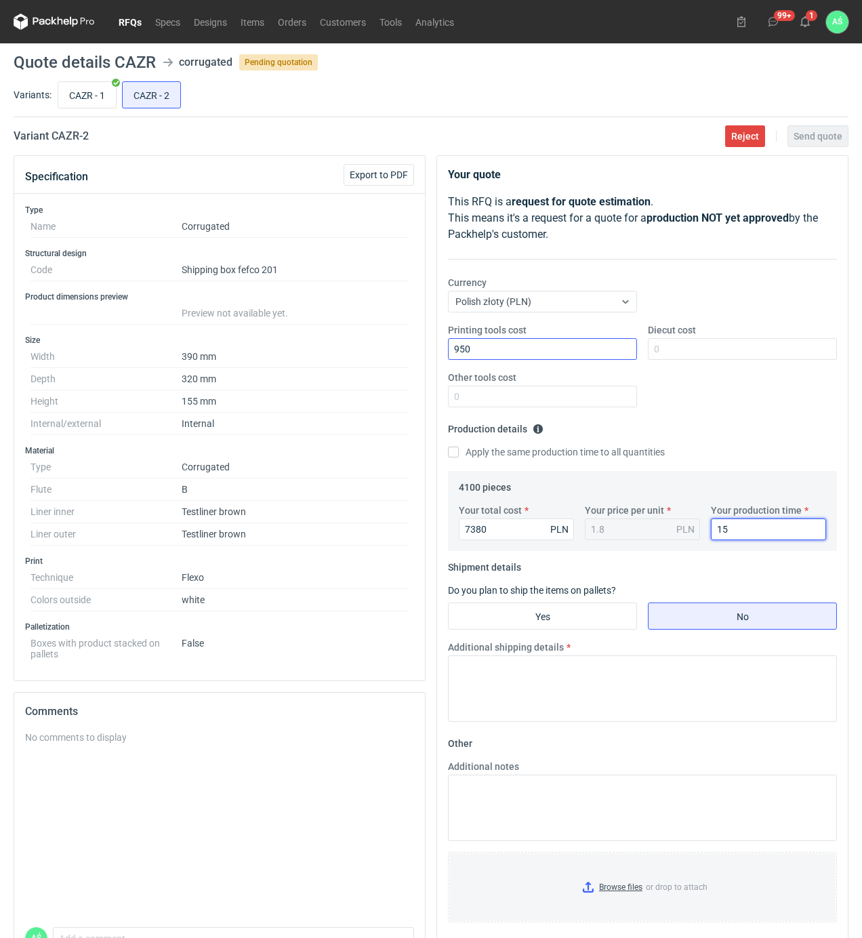
type input "15"
click at [570, 619] on input "Yes" at bounding box center [543, 616] width 188 height 26
radio input "true"
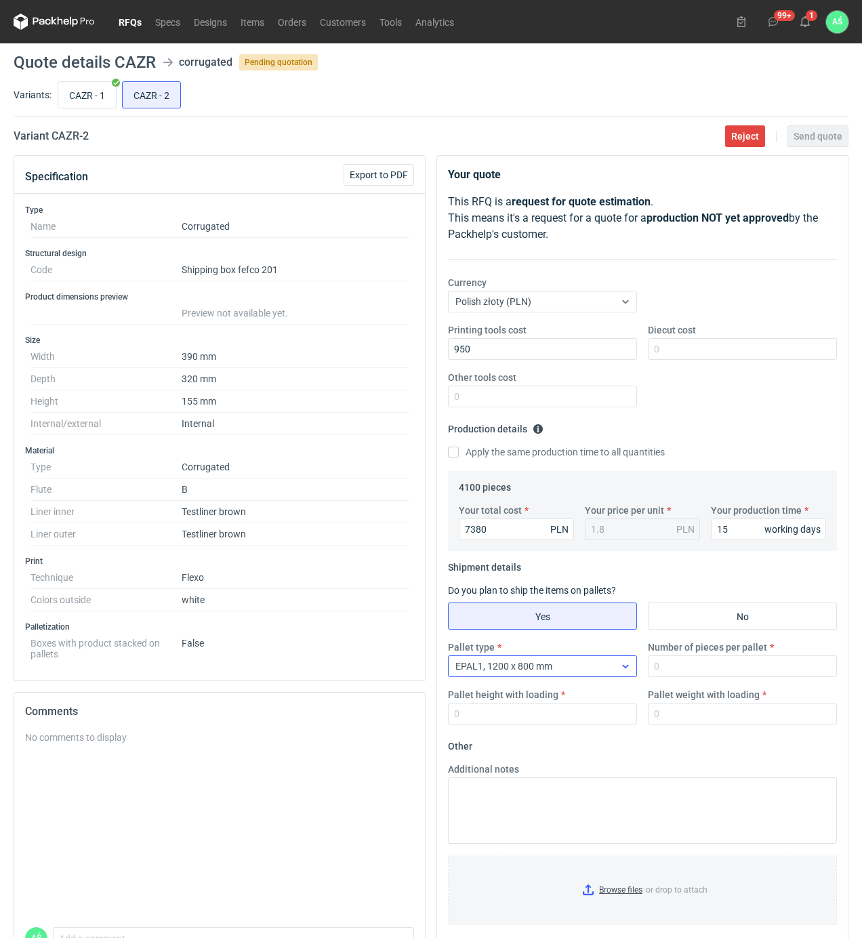
click at [586, 665] on div "EPAL1, 1200 x 800 mm" at bounding box center [532, 666] width 166 height 19
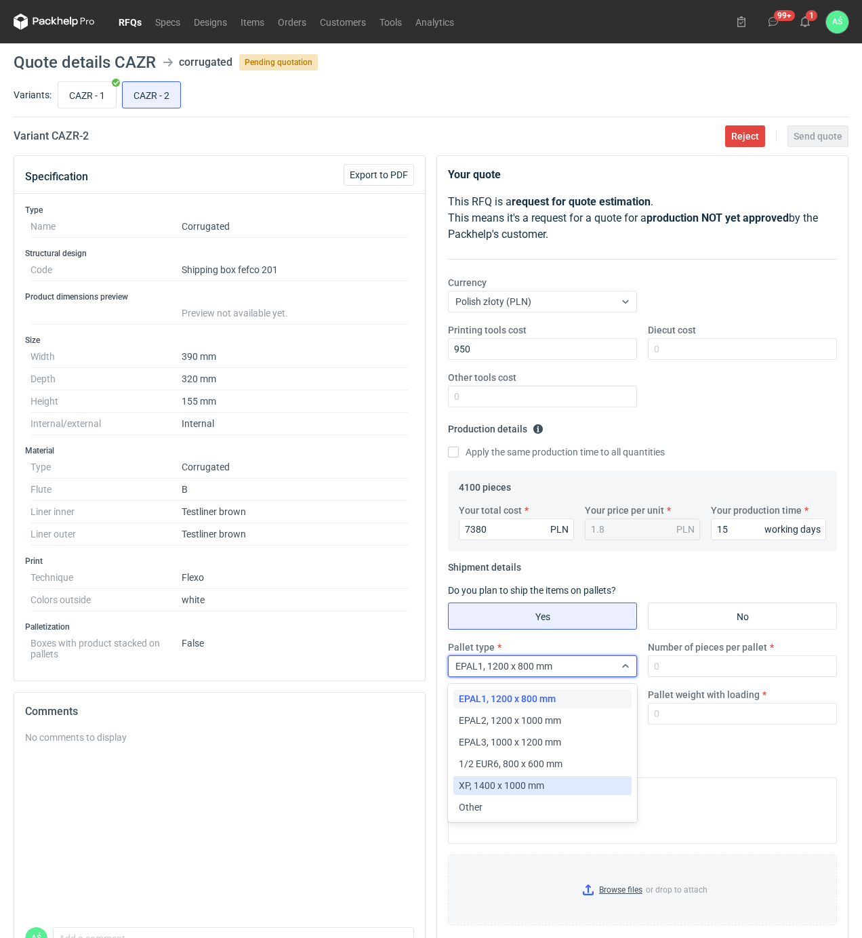
click at [513, 776] on div "EPAL1, 1200 x 800 mm EPAL2, 1200 x 1000 mm EPAL3, 1000 x 1200 mm 1/2 EUR6, 800 …" at bounding box center [543, 752] width 181 height 133
click at [512, 781] on span "XP, 1400 x 1000 mm" at bounding box center [501, 786] width 85 height 14
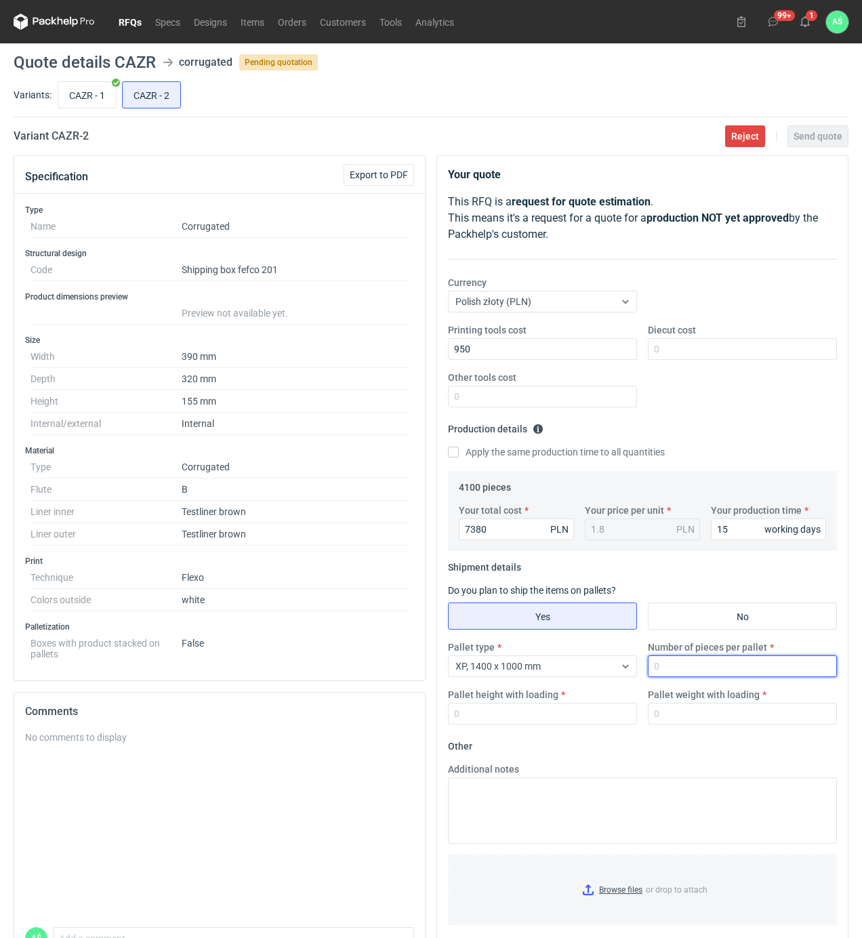
click at [672, 671] on input "Number of pieces per pallet" at bounding box center [742, 666] width 189 height 22
type input "1025"
type input "1800"
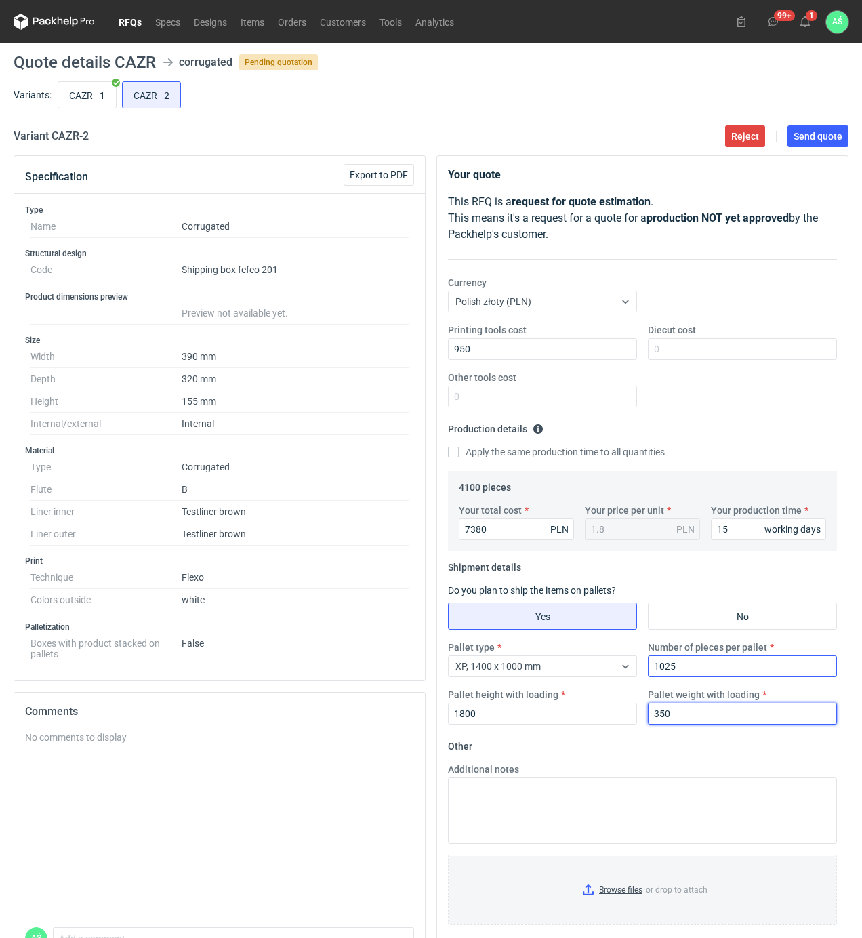
type input "350"
click at [95, 99] on input "CAZR - 1" at bounding box center [87, 95] width 58 height 26
radio input "true"
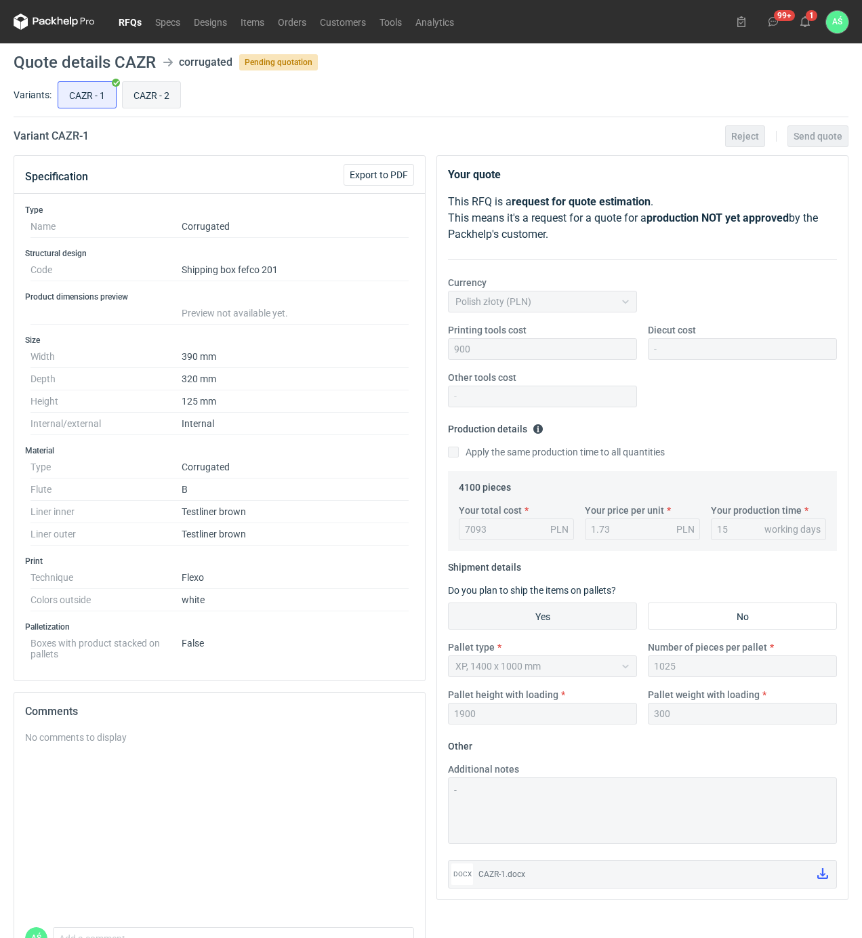
click at [152, 94] on input "CAZR - 2" at bounding box center [152, 95] width 58 height 26
radio input "true"
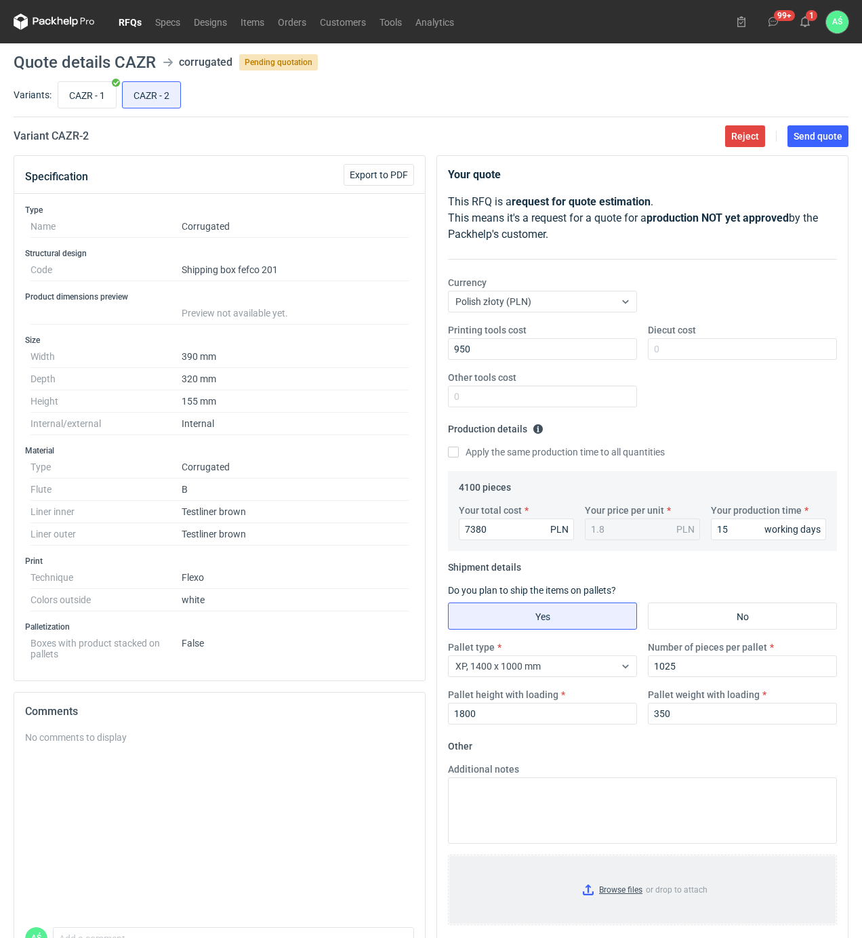
click at [618, 895] on input "Browse files or drop to attach" at bounding box center [642, 890] width 386 height 68
click at [824, 145] on button "Send quote" at bounding box center [817, 136] width 61 height 22
